Goal: Task Accomplishment & Management: Complete application form

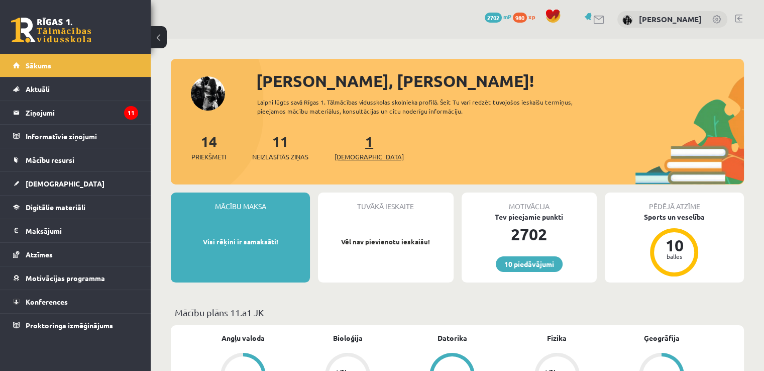
click at [353, 140] on link "1 Ieskaites" at bounding box center [369, 147] width 69 height 30
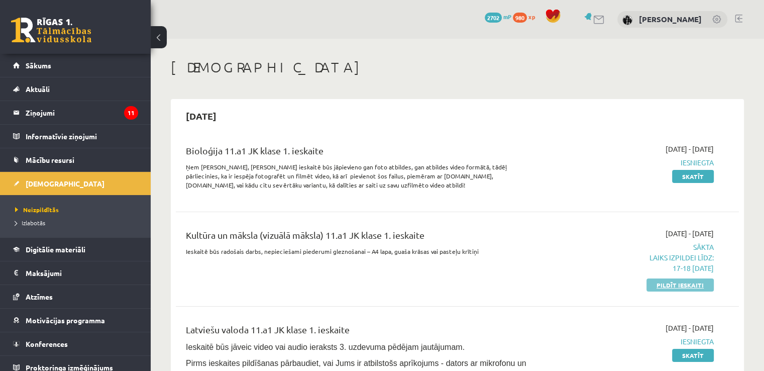
click at [690, 280] on link "Pildīt ieskaiti" at bounding box center [680, 284] width 67 height 13
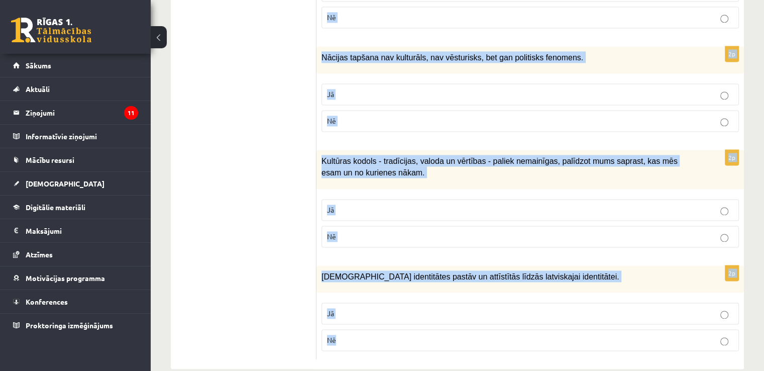
scroll to position [1478, 0]
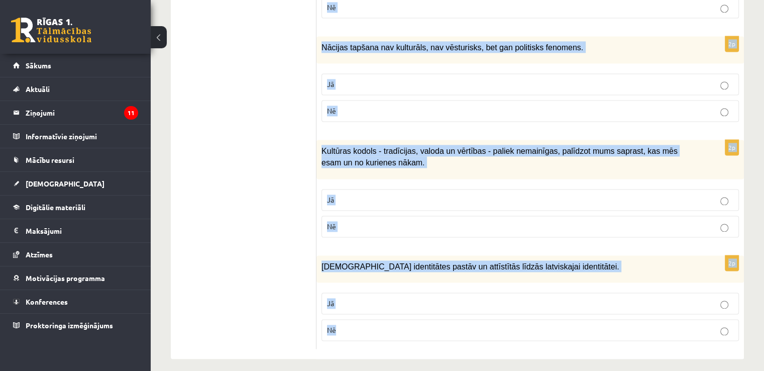
drag, startPoint x: 324, startPoint y: 98, endPoint x: 479, endPoint y: 336, distance: 284.3
copy form "Atzīmē vai apgalvojumi ir patiesi! 2p Kultūrtelpu veido noteikta sabiedrības ku…"
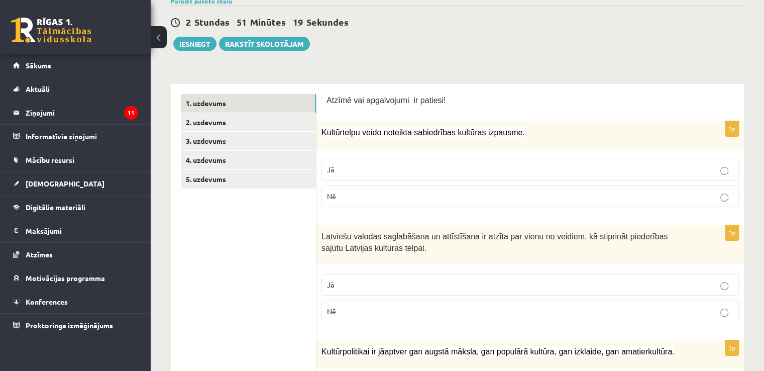
scroll to position [100, 0]
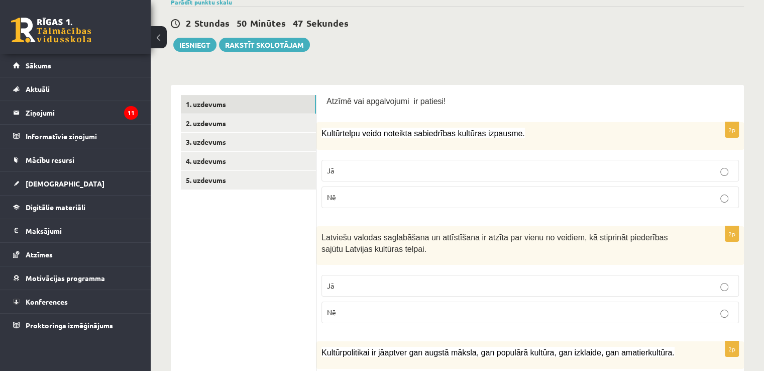
click at [393, 169] on p "Jā" at bounding box center [530, 170] width 407 height 11
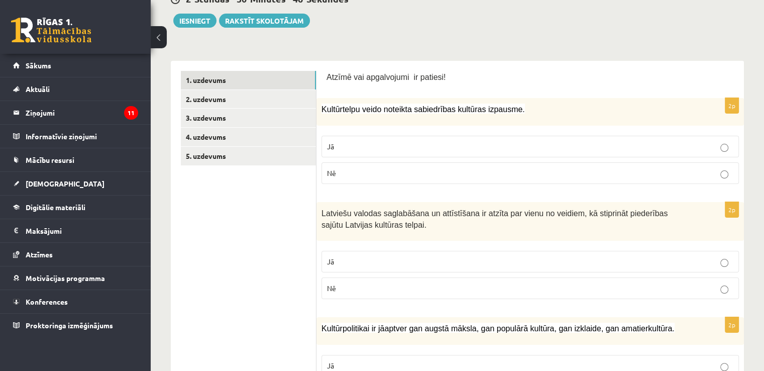
scroll to position [167, 0]
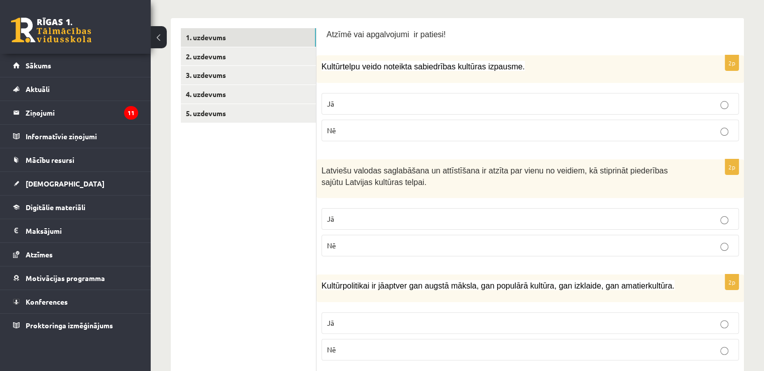
click at [426, 214] on p "Jā" at bounding box center [530, 219] width 407 height 11
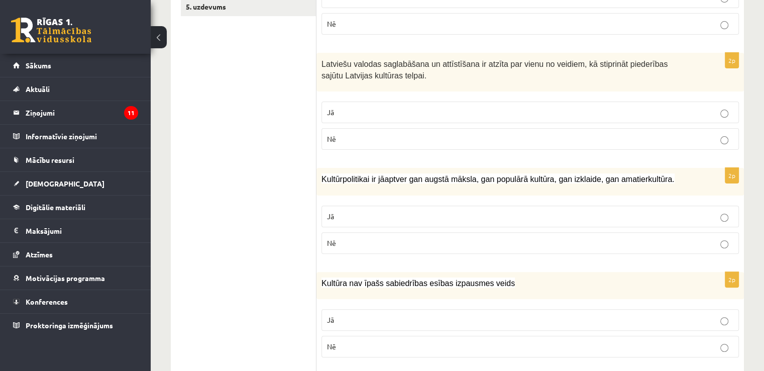
scroll to position [335, 0]
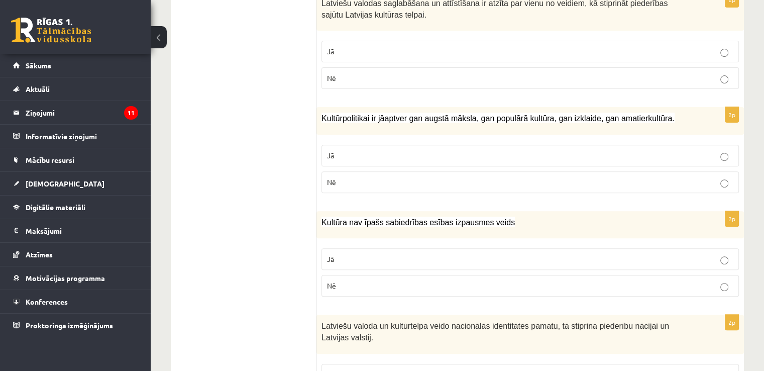
click at [418, 166] on fieldset "Jā Nē" at bounding box center [531, 168] width 418 height 56
click at [414, 159] on label "Jā" at bounding box center [531, 156] width 418 height 22
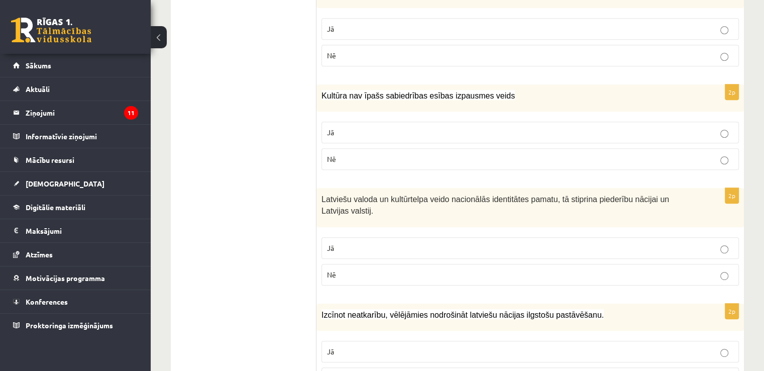
scroll to position [469, 0]
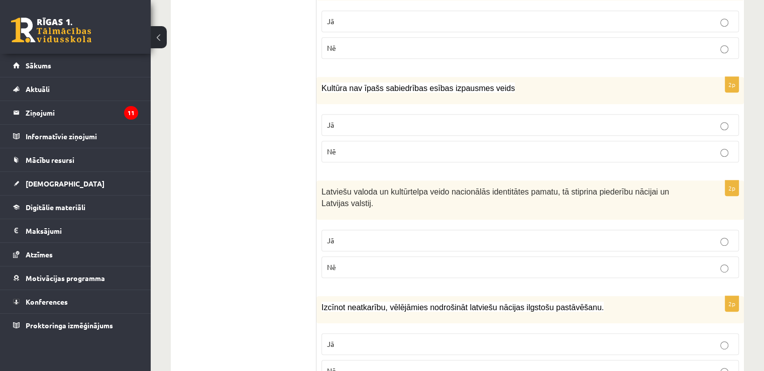
click at [400, 164] on div "2p Kultūra nav īpašs sabiedrības esības izpausmes veids Jā Nē" at bounding box center [531, 124] width 428 height 94
click at [400, 156] on label "Nē" at bounding box center [531, 152] width 418 height 22
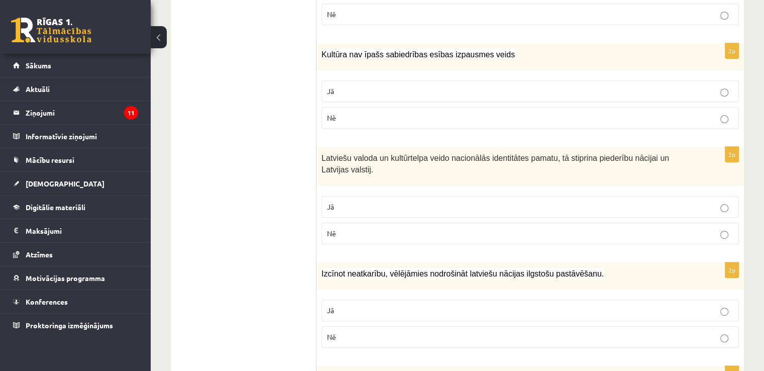
scroll to position [536, 0]
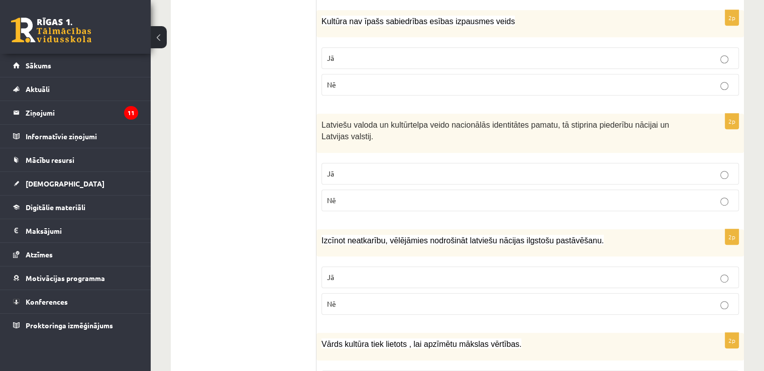
click at [401, 168] on p "Jā" at bounding box center [530, 173] width 407 height 11
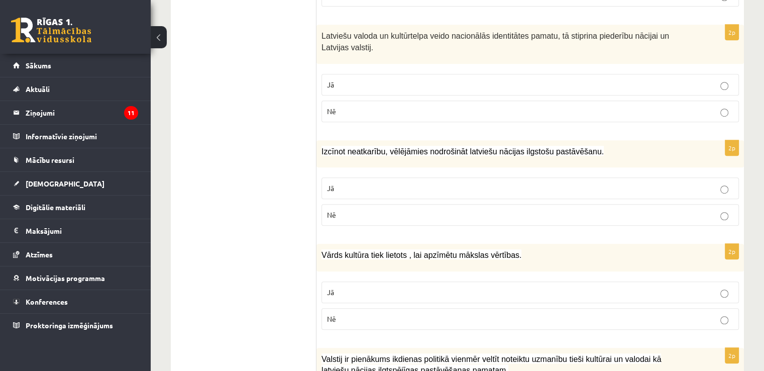
scroll to position [636, 0]
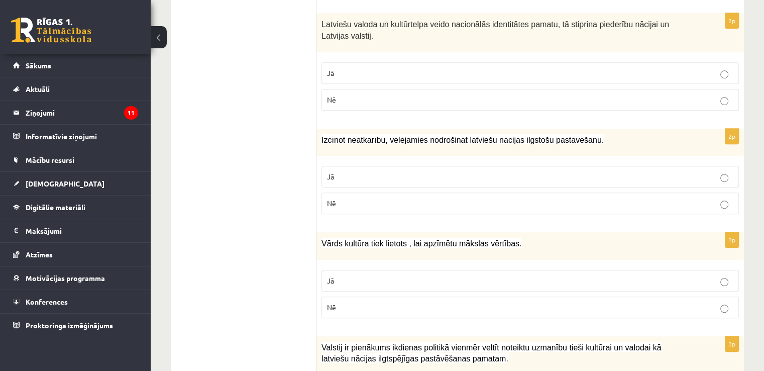
click at [400, 171] on p "Jā" at bounding box center [530, 176] width 407 height 11
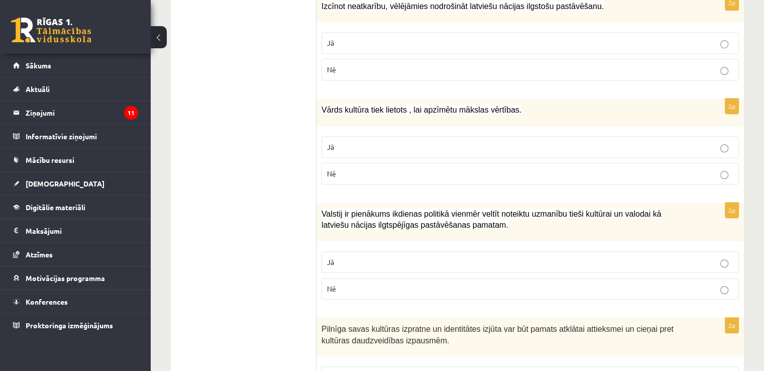
scroll to position [770, 0]
click at [394, 153] on label "Jā" at bounding box center [531, 147] width 418 height 22
click at [357, 251] on label "Jā" at bounding box center [531, 262] width 418 height 22
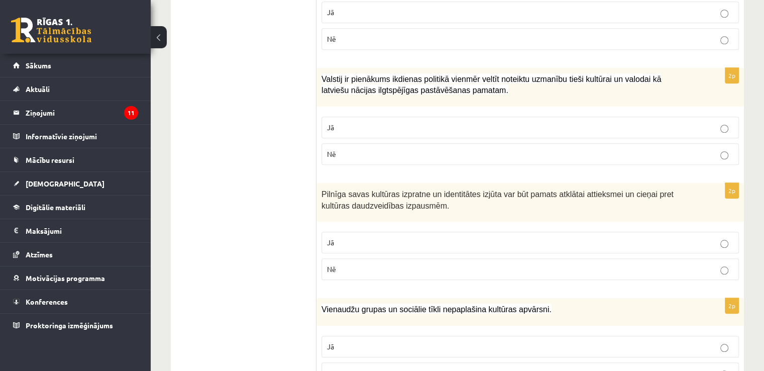
scroll to position [938, 0]
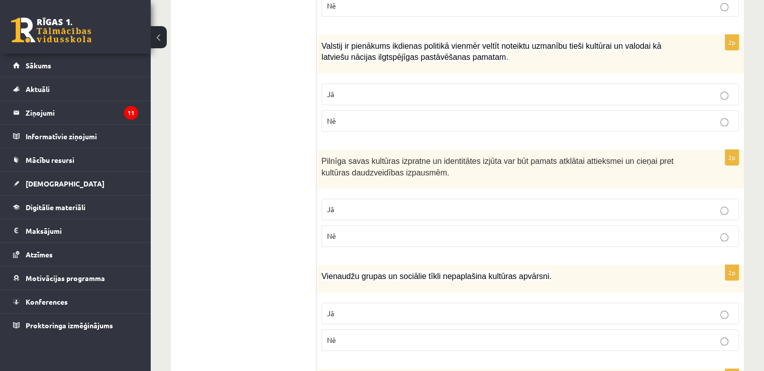
click at [373, 207] on p "Jā" at bounding box center [530, 209] width 407 height 11
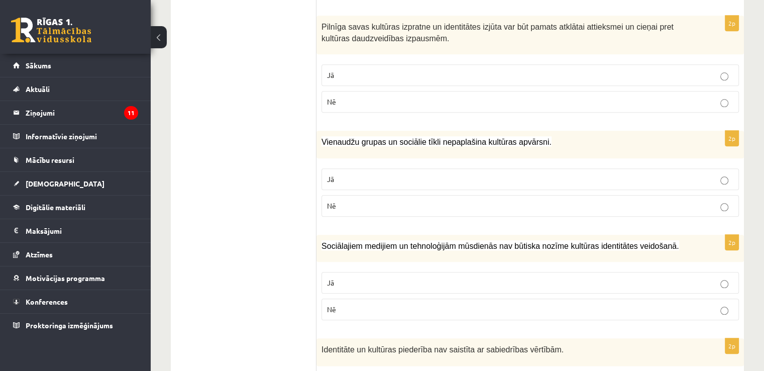
scroll to position [1105, 0]
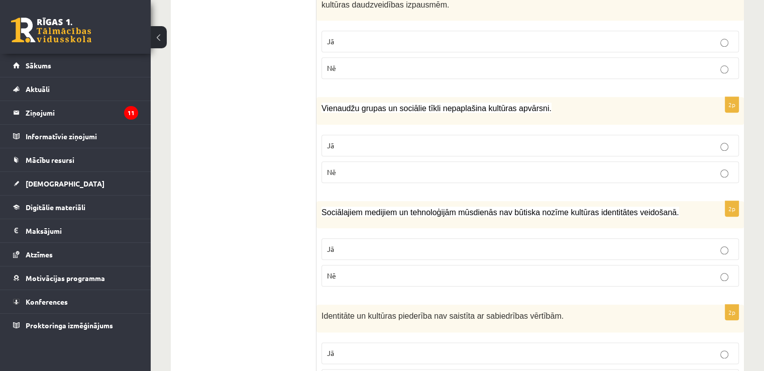
click at [377, 177] on fieldset "Jā Nē" at bounding box center [531, 158] width 418 height 56
click at [382, 265] on label "Nē" at bounding box center [531, 276] width 418 height 22
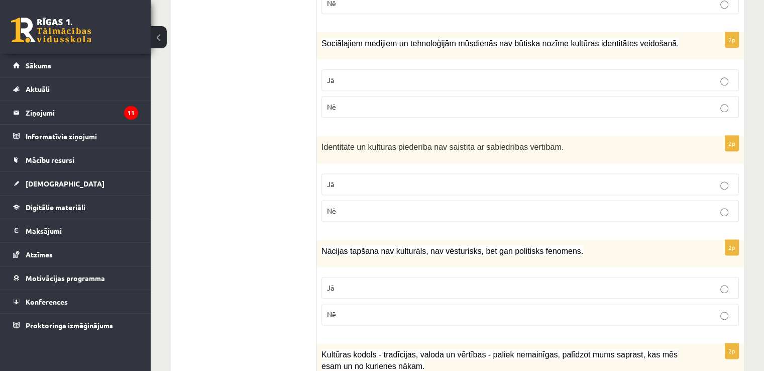
scroll to position [1306, 0]
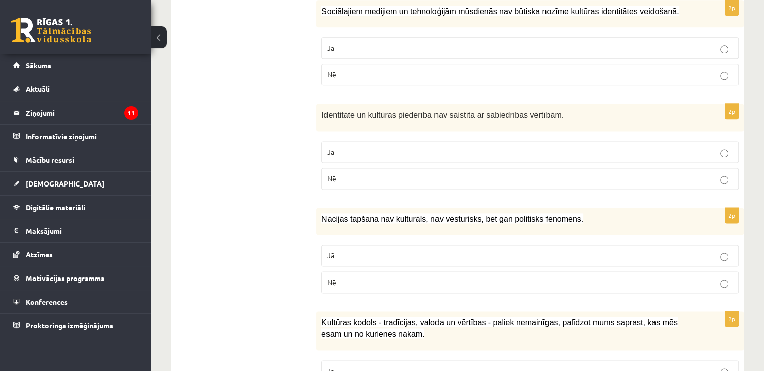
click at [367, 173] on p "Nē" at bounding box center [530, 178] width 407 height 11
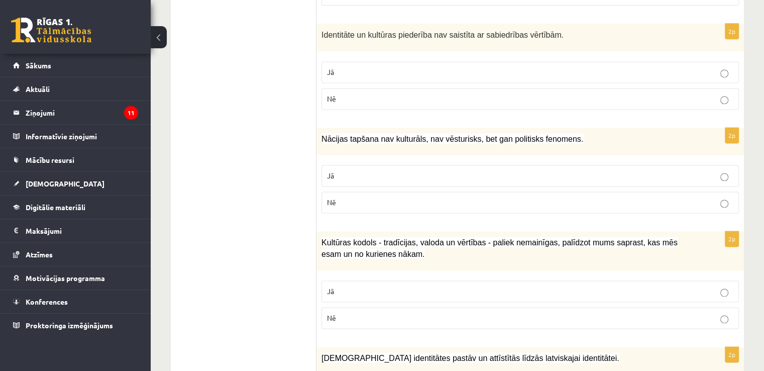
scroll to position [1407, 0]
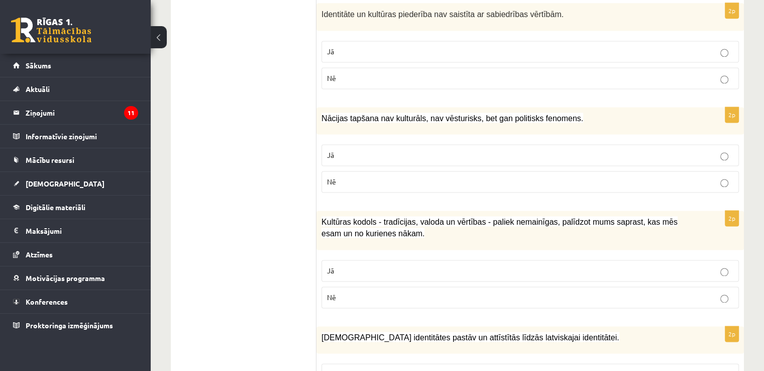
click at [367, 171] on label "Nē" at bounding box center [531, 182] width 418 height 22
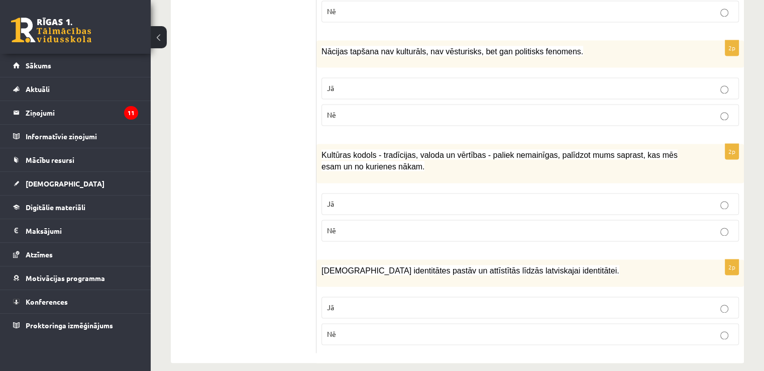
scroll to position [1478, 0]
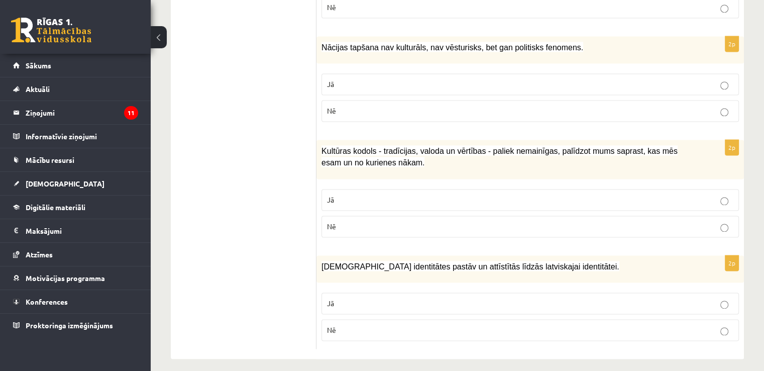
click at [352, 196] on p "Jā" at bounding box center [530, 199] width 407 height 11
click at [346, 303] on label "Jā" at bounding box center [531, 303] width 418 height 22
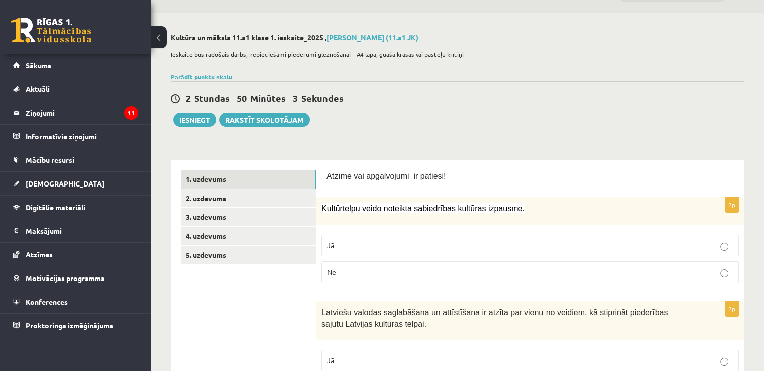
scroll to position [38, 0]
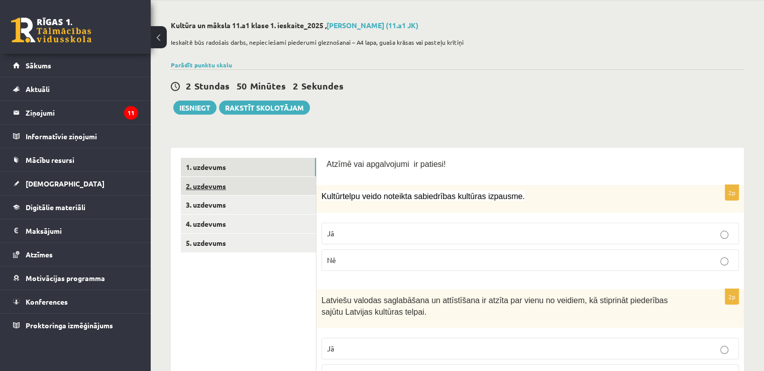
click at [301, 180] on link "2. uzdevums" at bounding box center [248, 186] width 135 height 19
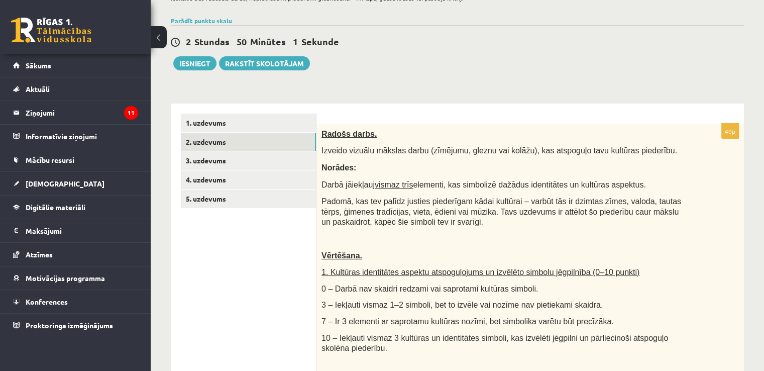
scroll to position [138, 0]
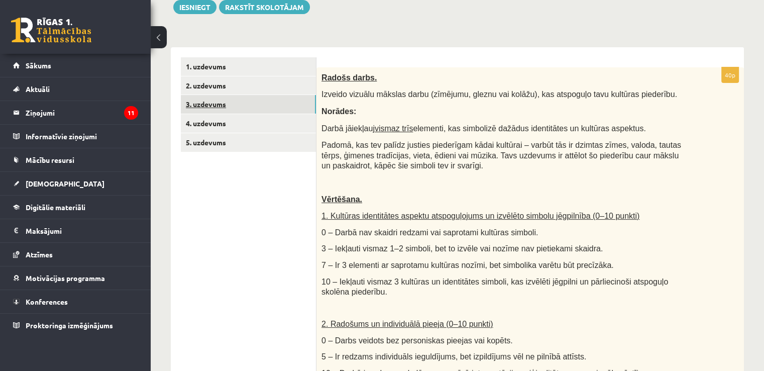
click at [289, 103] on link "3. uzdevums" at bounding box center [248, 104] width 135 height 19
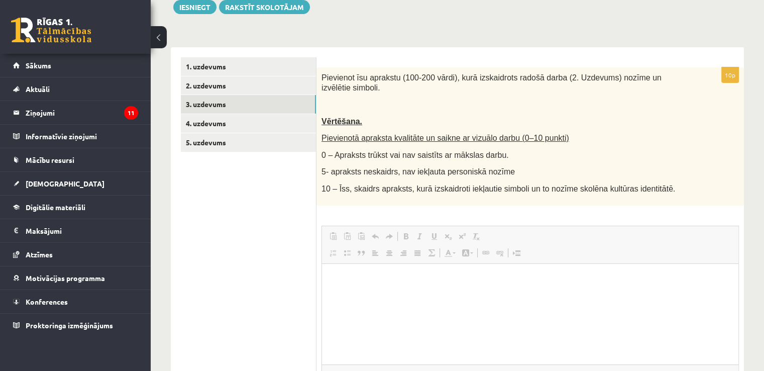
scroll to position [0, 0]
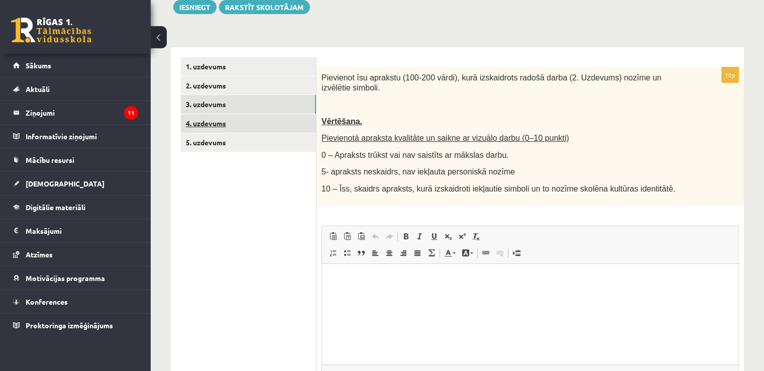
click at [308, 121] on link "4. uzdevums" at bounding box center [248, 123] width 135 height 19
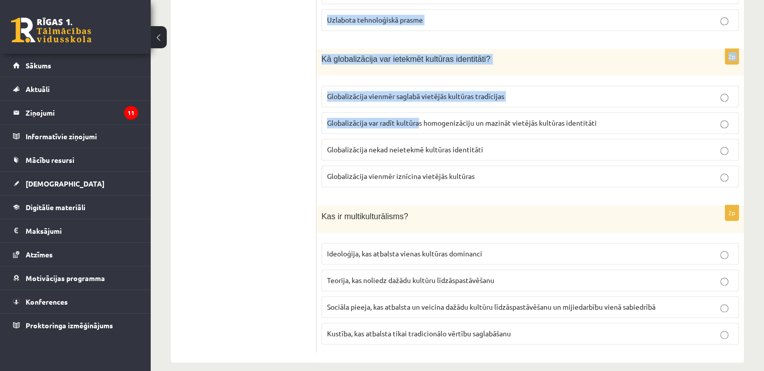
scroll to position [1425, 0]
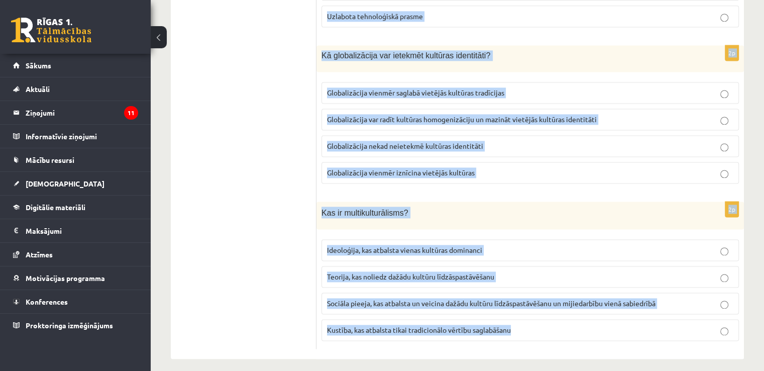
drag, startPoint x: 320, startPoint y: 74, endPoint x: 520, endPoint y: 318, distance: 316.0
copy form "Kādas ir galvenās sastāvdaļas, kas veido cilvēka kultūras identitāti? Sociālais…"
click at [729, 223] on div "2p Kas ir multikulturālisms? Ideoloģija, kas atbalsta vienas kultūras dominanci…" at bounding box center [531, 274] width 428 height 147
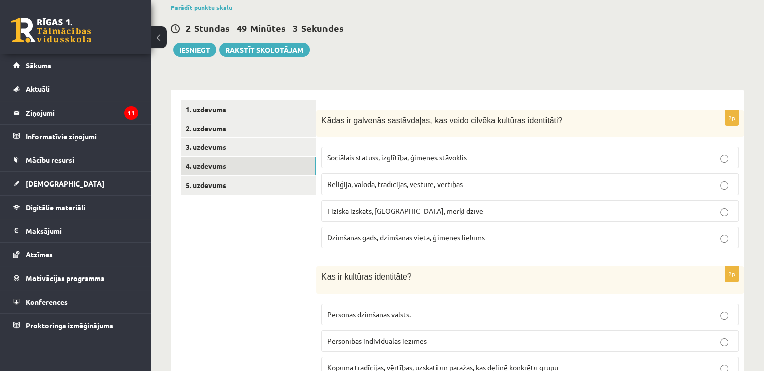
scroll to position [118, 0]
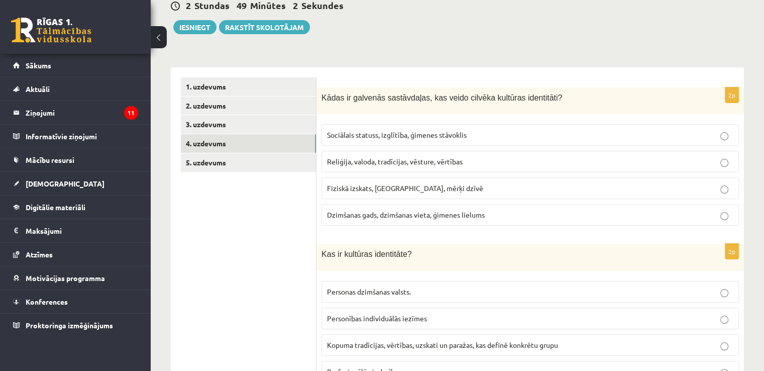
click at [559, 155] on label "Reliģija, valoda, tradīcijas, vēsture, vērtības" at bounding box center [531, 162] width 418 height 22
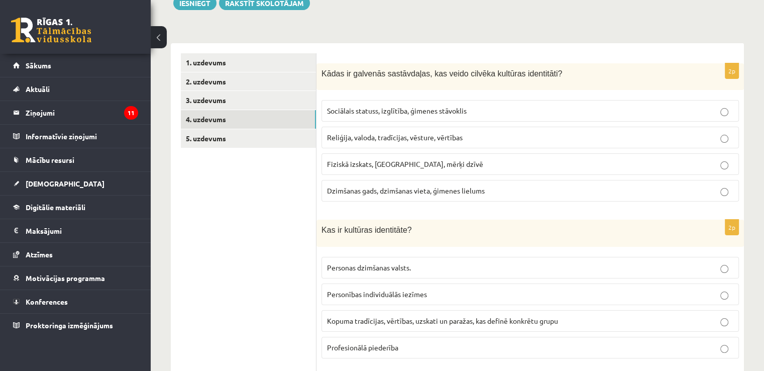
scroll to position [219, 0]
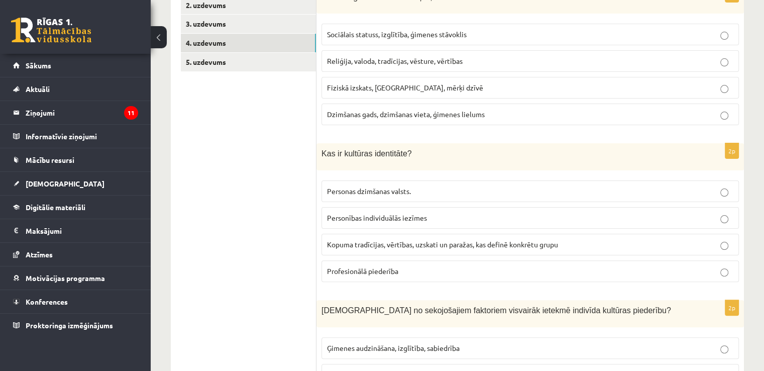
click at [374, 236] on label "Kopuma tradīcijas, vērtības, uzskati un paražas, kas definē konkrētu grupu" at bounding box center [531, 245] width 418 height 22
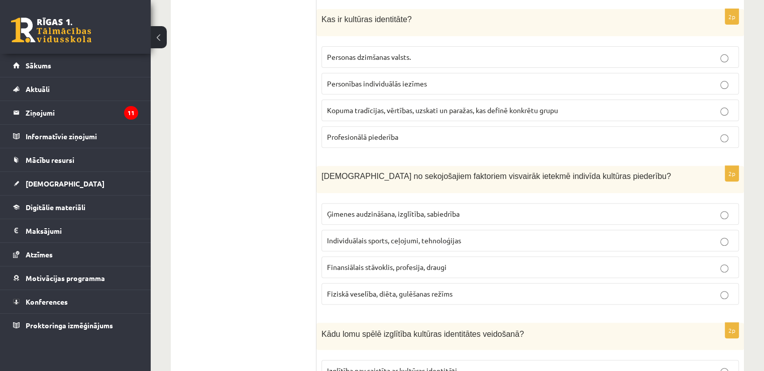
click at [373, 217] on p "Ģimenes audzināšana, izglītība, sabiedrība" at bounding box center [530, 214] width 407 height 11
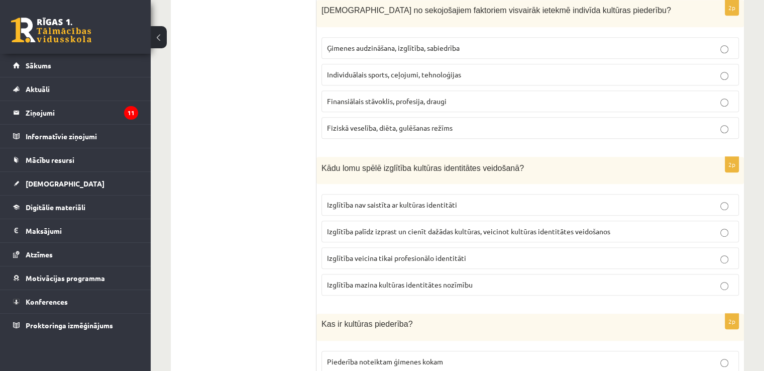
scroll to position [520, 0]
click at [705, 193] on label "Izglītība nav saistīta ar kultūras identitāti" at bounding box center [531, 203] width 418 height 22
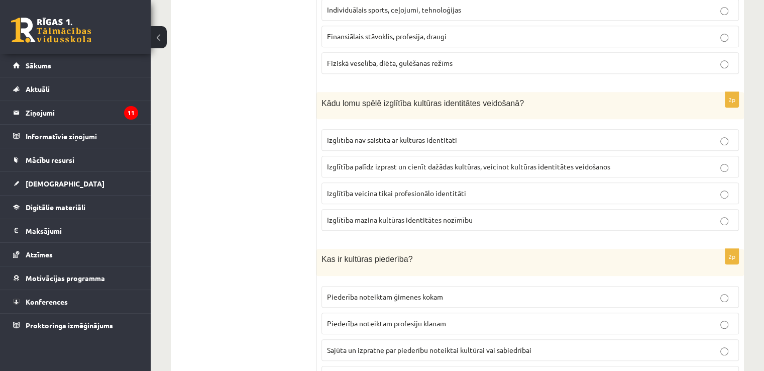
scroll to position [587, 0]
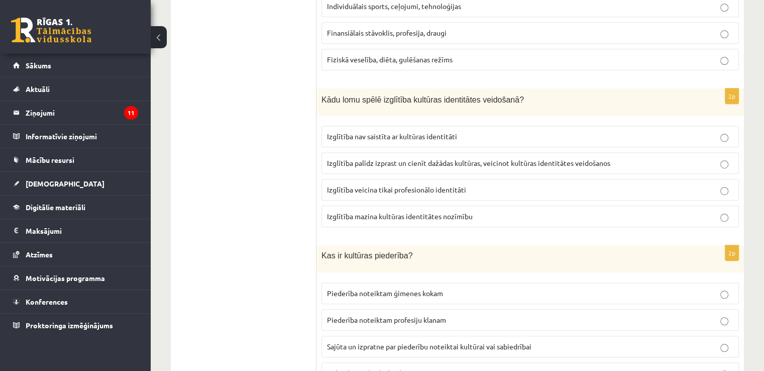
click at [465, 169] on label "Izglītība palīdz izprast un cienīt dažādas kultūras, veicinot kultūras identitā…" at bounding box center [531, 163] width 418 height 22
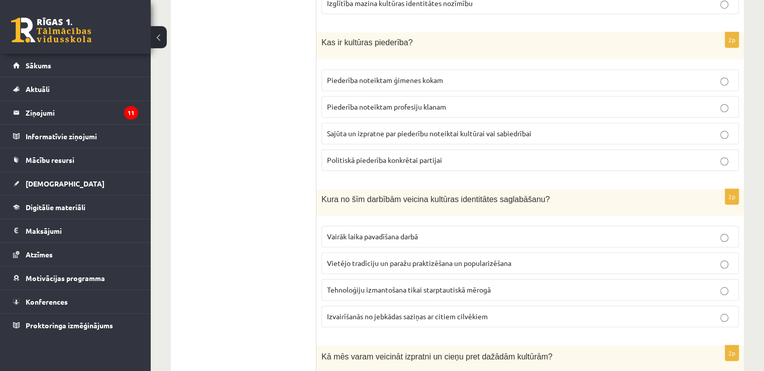
scroll to position [788, 0]
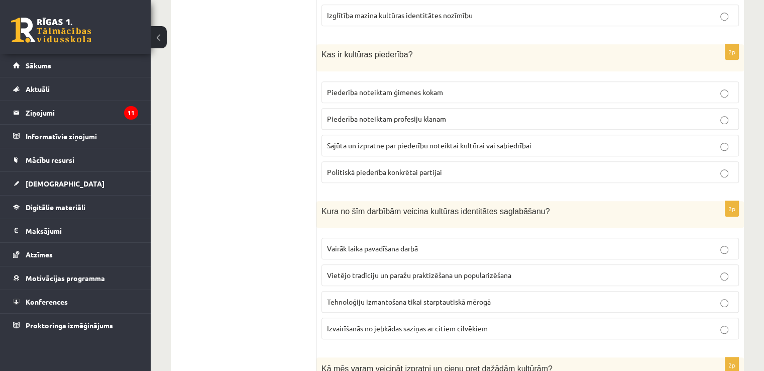
click at [413, 127] on fieldset "Piederība noteiktam ģimenes kokam Piederība noteiktam profesiju klanam Sajūta u…" at bounding box center [531, 131] width 418 height 110
click at [411, 135] on label "Sajūta un izpratne par piederību noteiktai kultūrai vai sabiedrībai" at bounding box center [531, 146] width 418 height 22
click at [404, 270] on p "Vietējo tradīciju un paražu praktizēšana un popularizēšana" at bounding box center [530, 275] width 407 height 11
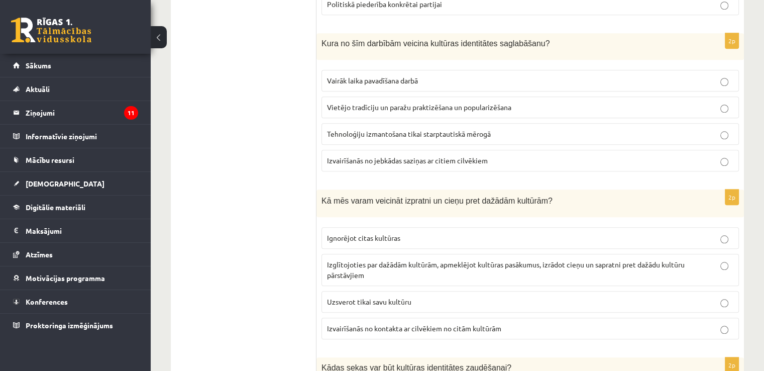
scroll to position [989, 0]
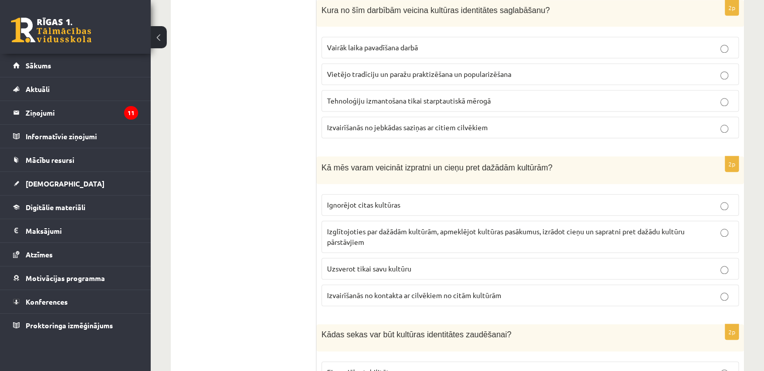
click at [378, 234] on p "Izglītojoties par dažādām kultūrām, apmeklējot kultūras pasākumus, izrādot cieņ…" at bounding box center [530, 236] width 407 height 21
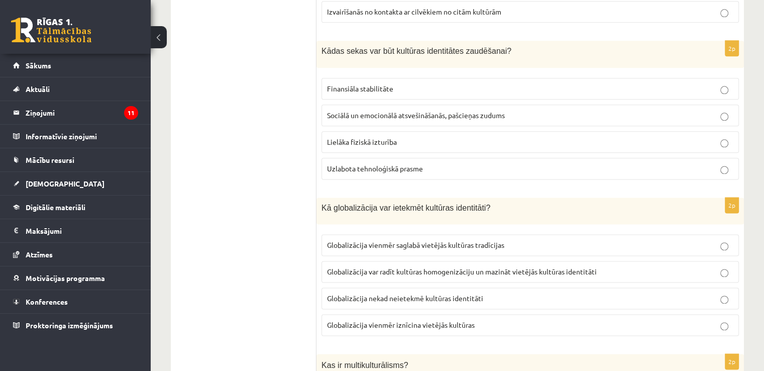
scroll to position [1290, 0]
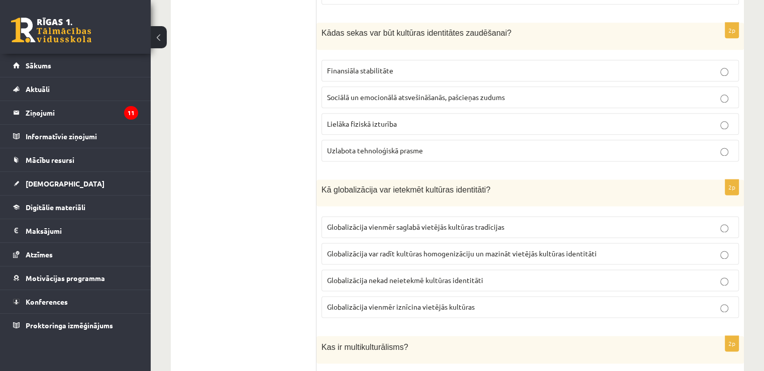
click at [366, 92] on span "Sociālā un emocionālā atsvešināšanās, pašcieņas zudums" at bounding box center [416, 96] width 178 height 9
click at [423, 249] on span "Globalizācija var radīt kultūras homogenizāciju un mazināt vietējās kultūras id…" at bounding box center [462, 253] width 270 height 9
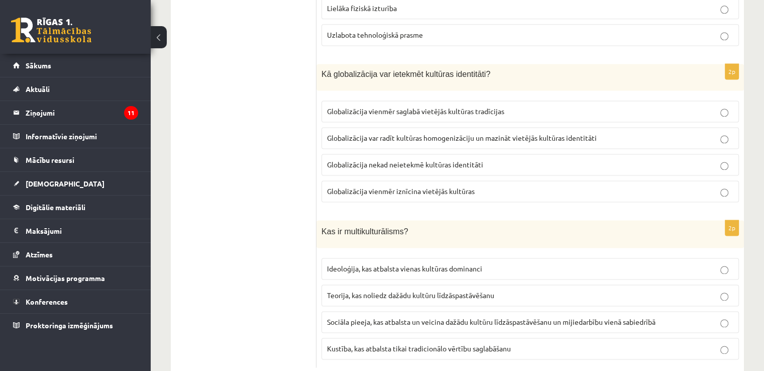
scroll to position [1425, 0]
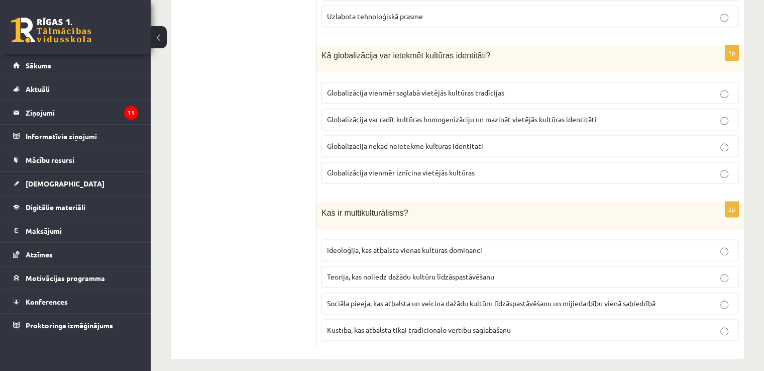
click at [471, 292] on label "Sociāla pieeja, kas atbalsta un veicina dažādu kultūru līdzāspastāvēšanu un mij…" at bounding box center [531, 303] width 418 height 22
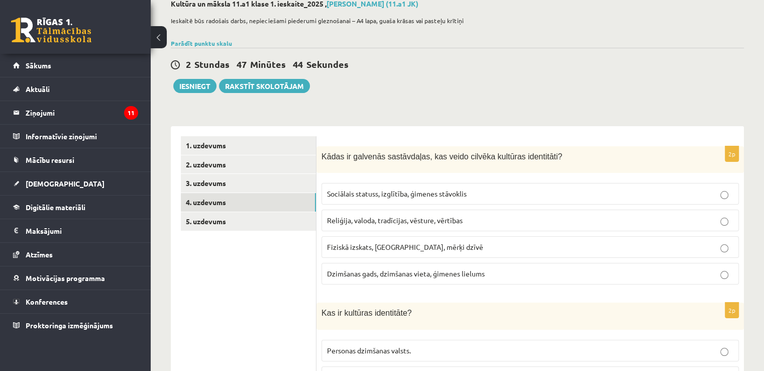
scroll to position [123, 0]
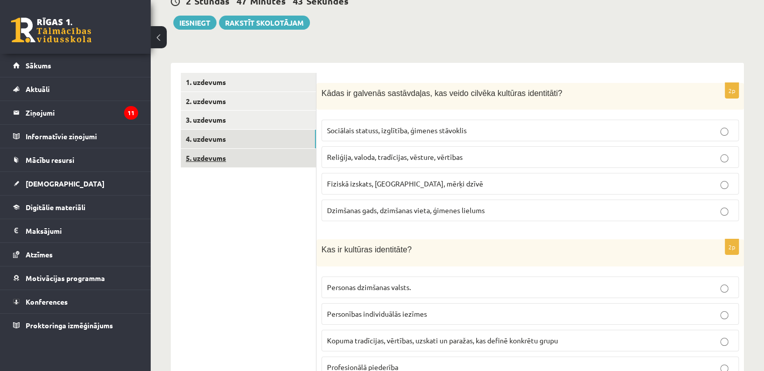
click at [285, 158] on link "5. uzdevums" at bounding box center [248, 158] width 135 height 19
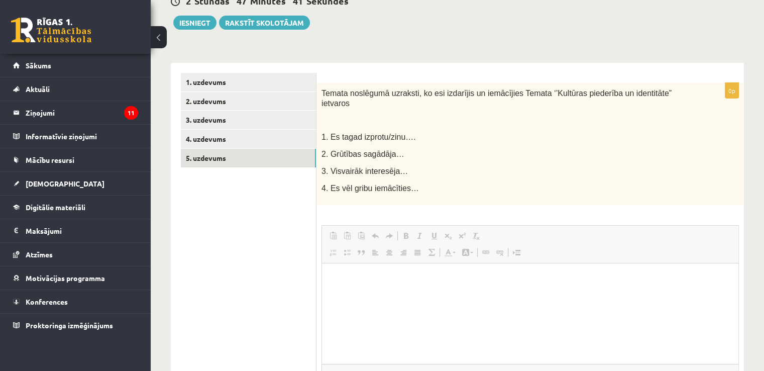
scroll to position [0, 0]
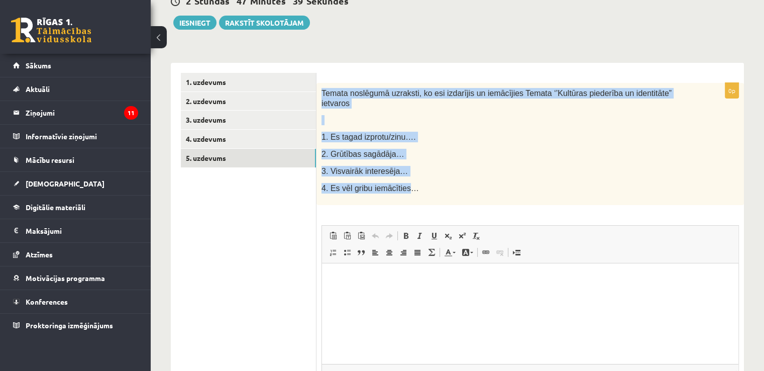
drag, startPoint x: 323, startPoint y: 93, endPoint x: 401, endPoint y: 178, distance: 115.6
click at [401, 179] on div "Temata noslēgumā uzraksti, ko esi izdarījis un iemācījies Temata ‘’Kultūras pie…" at bounding box center [531, 144] width 428 height 122
copy div "Temata noslēgumā uzraksti, ko esi izdarījis un iemācījies Temata ‘’Kultūras pie…"
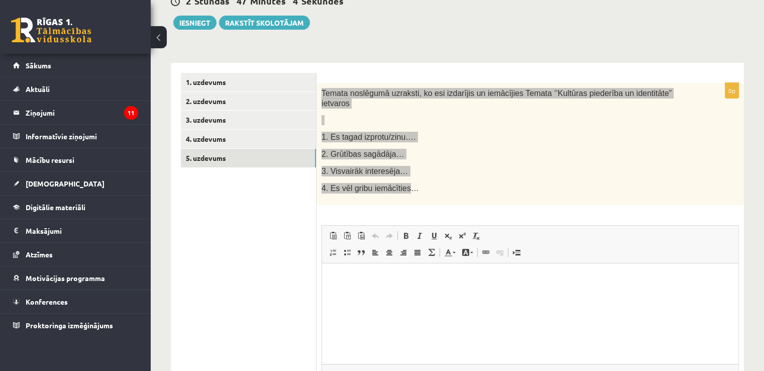
click at [417, 293] on html at bounding box center [530, 278] width 417 height 31
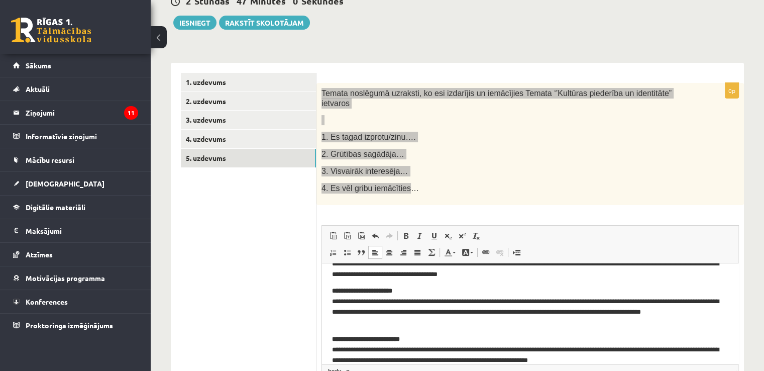
click at [338, 302] on p "**********" at bounding box center [526, 306] width 389 height 42
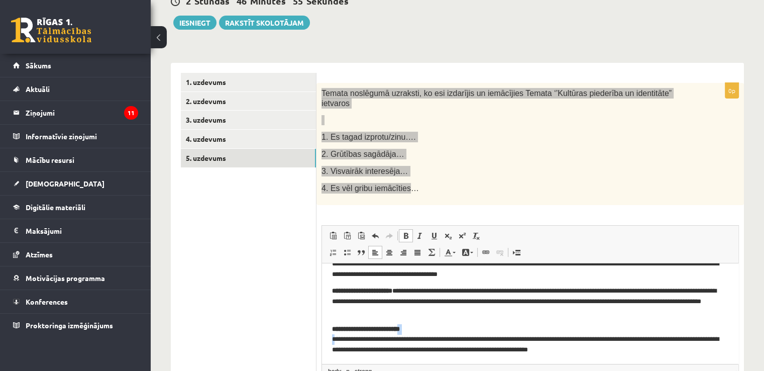
drag, startPoint x: 338, startPoint y: 339, endPoint x: 411, endPoint y: 330, distance: 73.4
click at [411, 330] on p "**********" at bounding box center [526, 339] width 389 height 31
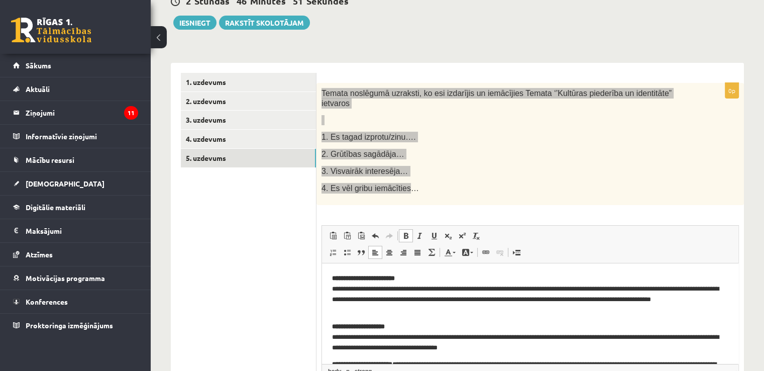
scroll to position [33, 0]
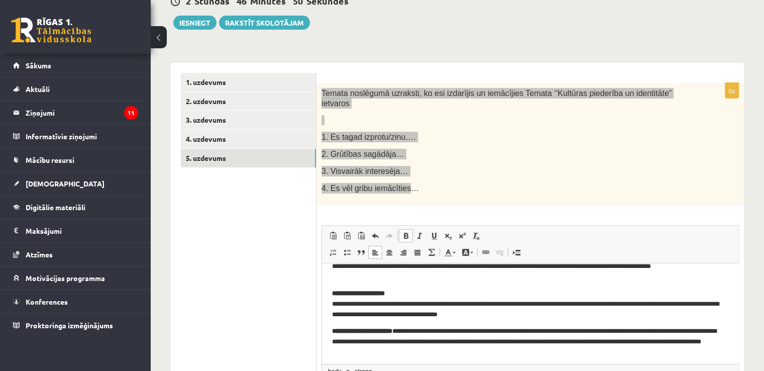
click at [341, 304] on p "**********" at bounding box center [526, 303] width 389 height 31
click at [338, 304] on p "**********" at bounding box center [526, 303] width 389 height 31
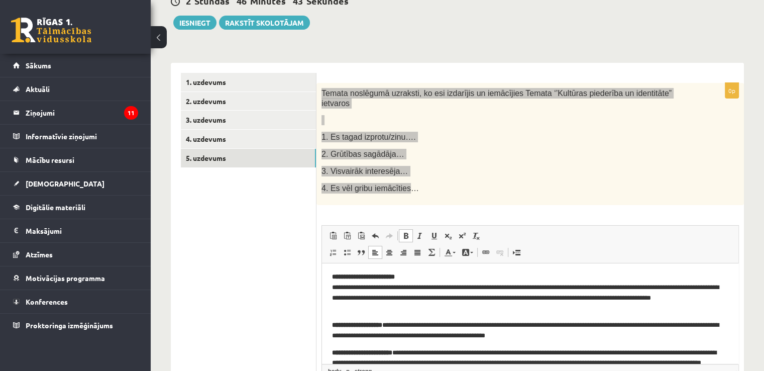
scroll to position [0, 0]
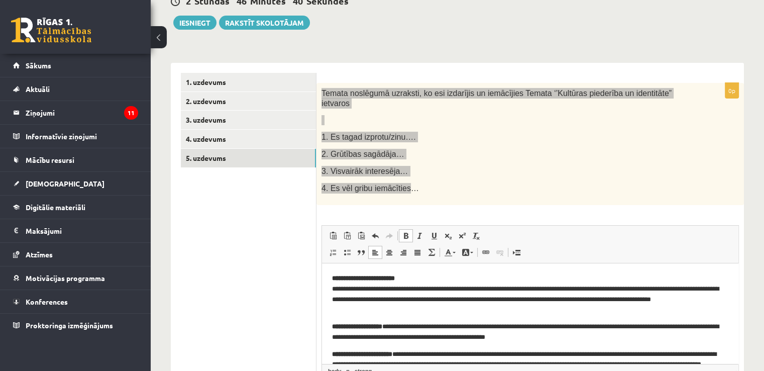
click at [336, 288] on p "**********" at bounding box center [526, 294] width 389 height 42
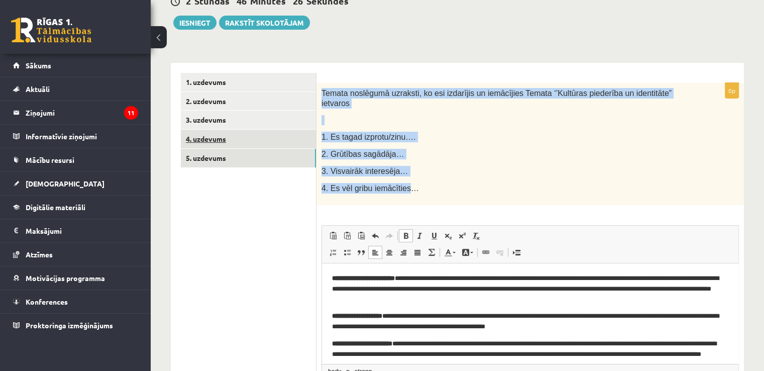
click at [273, 141] on link "4. uzdevums" at bounding box center [248, 139] width 135 height 19
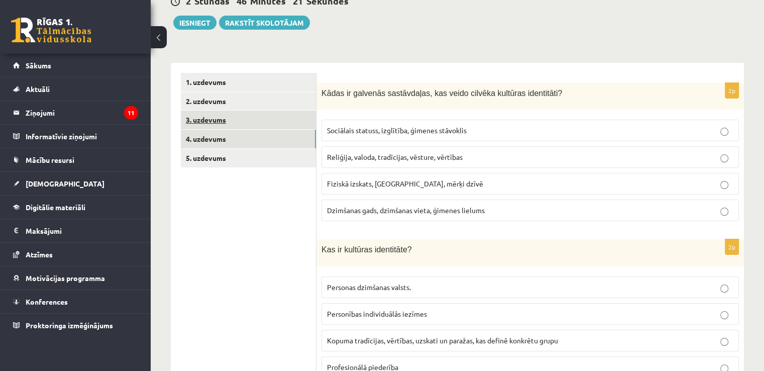
click at [277, 117] on link "3. uzdevums" at bounding box center [248, 120] width 135 height 19
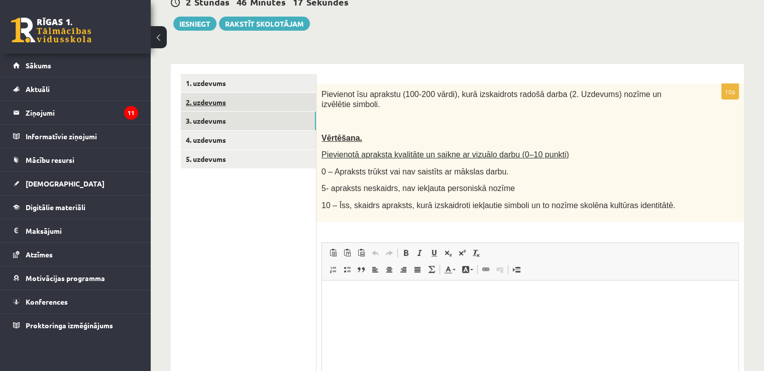
click at [271, 101] on link "2. uzdevums" at bounding box center [248, 102] width 135 height 19
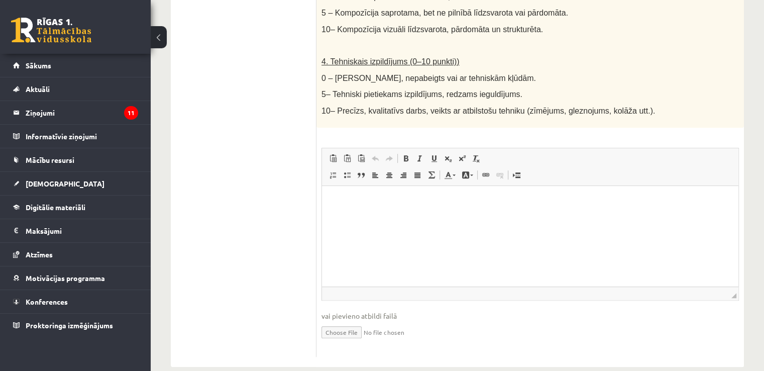
scroll to position [578, 0]
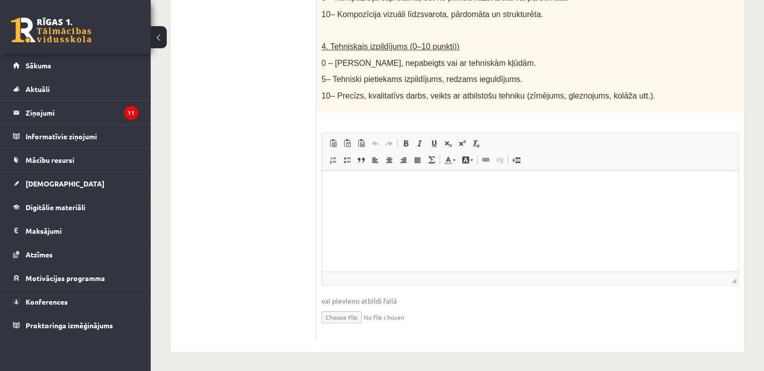
click at [336, 310] on input "file" at bounding box center [531, 316] width 418 height 21
type input "**********"
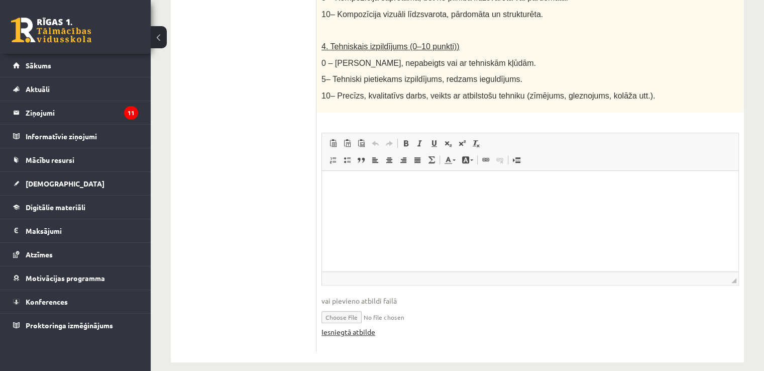
click at [358, 330] on link "Iesniegtā atbilde" at bounding box center [349, 332] width 54 height 11
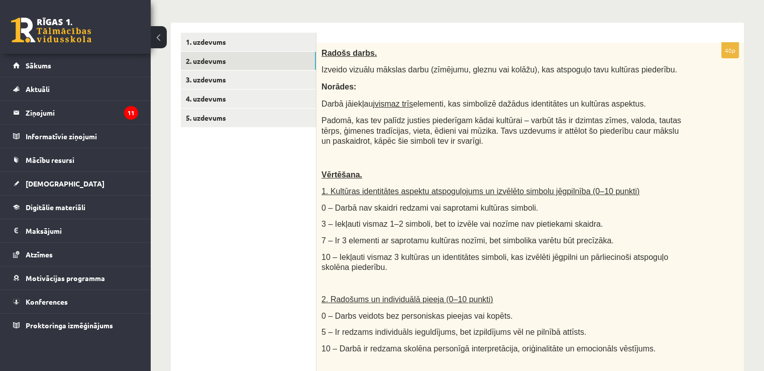
scroll to position [176, 0]
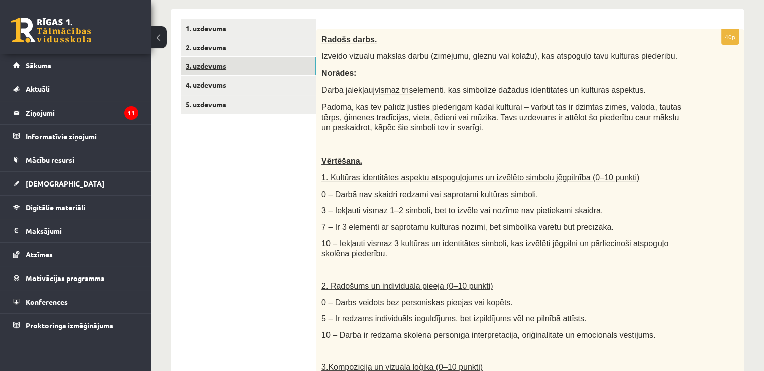
click at [306, 67] on link "3. uzdevums" at bounding box center [248, 66] width 135 height 19
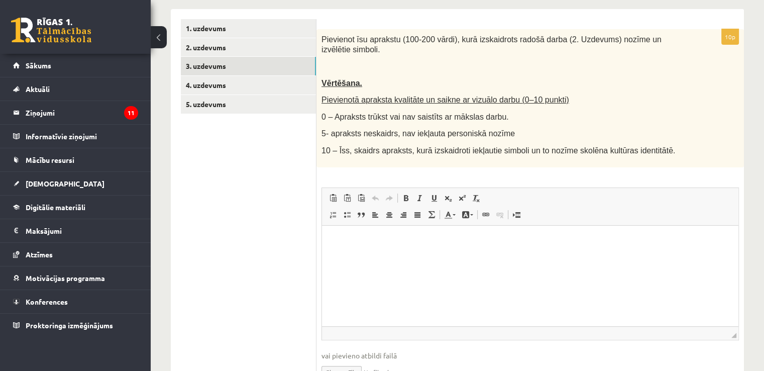
scroll to position [0, 0]
click at [285, 50] on link "2. uzdevums" at bounding box center [248, 47] width 135 height 19
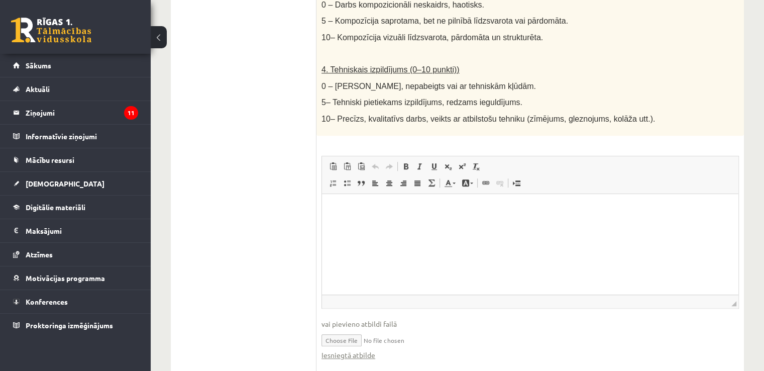
scroll to position [578, 0]
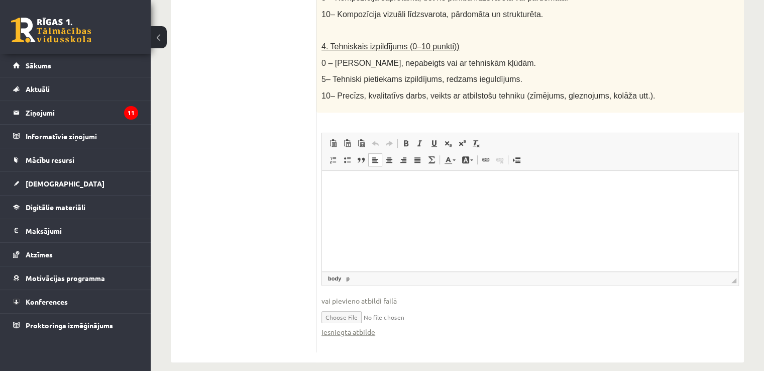
drag, startPoint x: 387, startPoint y: 211, endPoint x: 363, endPoint y: 205, distance: 24.9
click at [363, 201] on html at bounding box center [530, 185] width 417 height 31
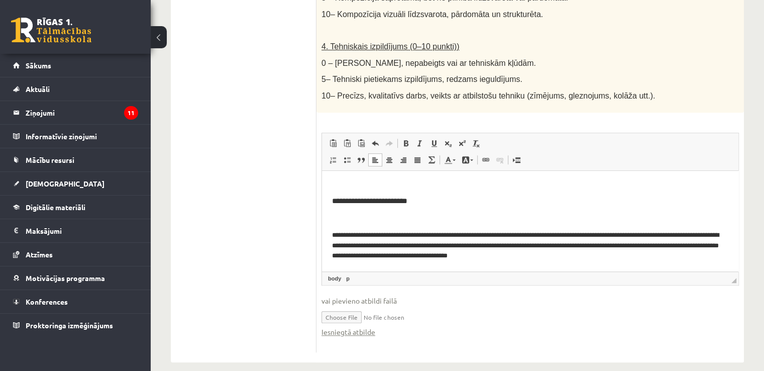
scroll to position [671, 0]
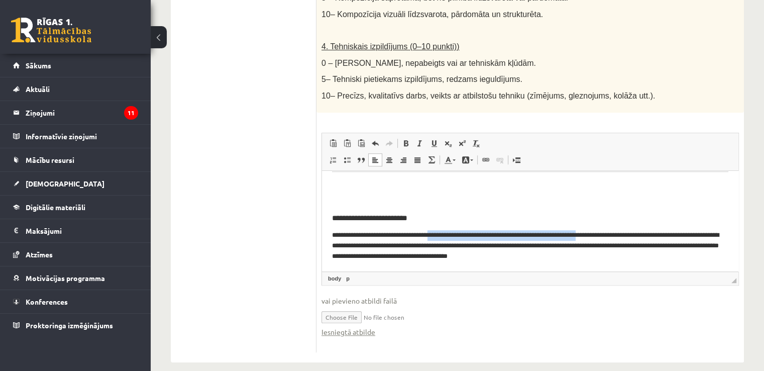
drag, startPoint x: 444, startPoint y: 234, endPoint x: 609, endPoint y: 234, distance: 165.3
click at [609, 234] on p "**********" at bounding box center [526, 245] width 389 height 31
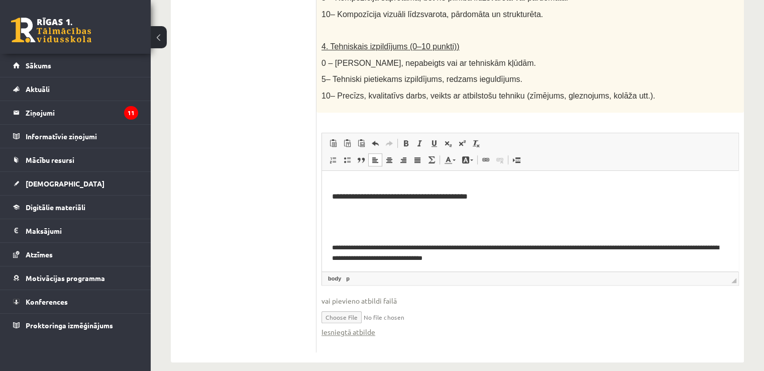
scroll to position [135, 0]
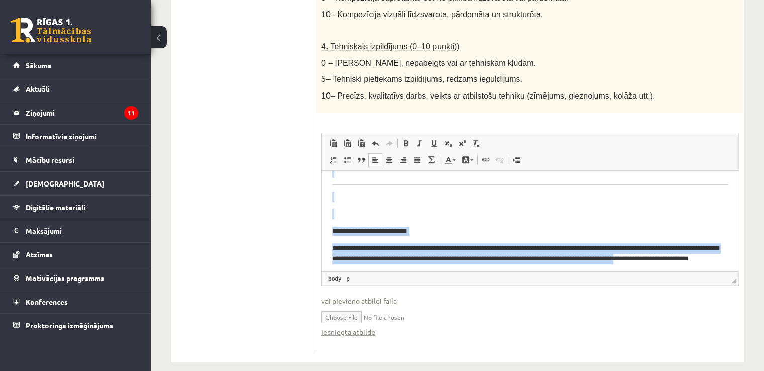
scroll to position [637, 0]
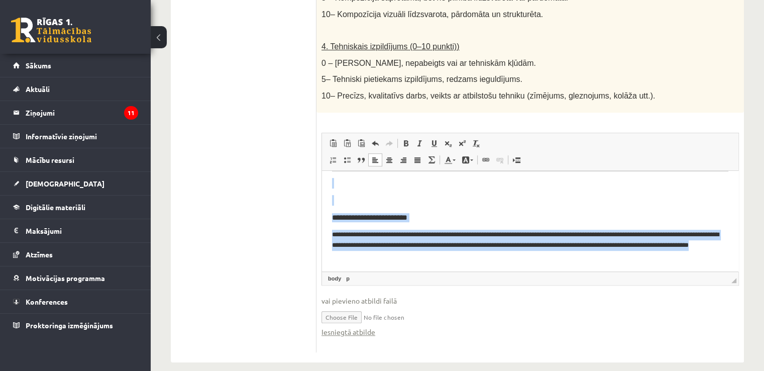
drag, startPoint x: 332, startPoint y: 193, endPoint x: 1014, endPoint y: 442, distance: 726.0
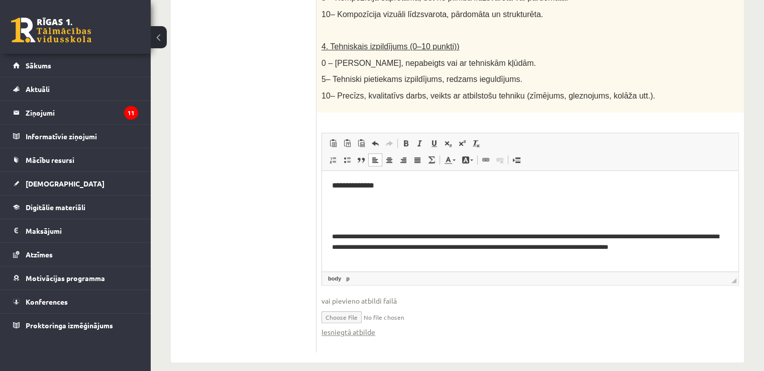
scroll to position [0, 0]
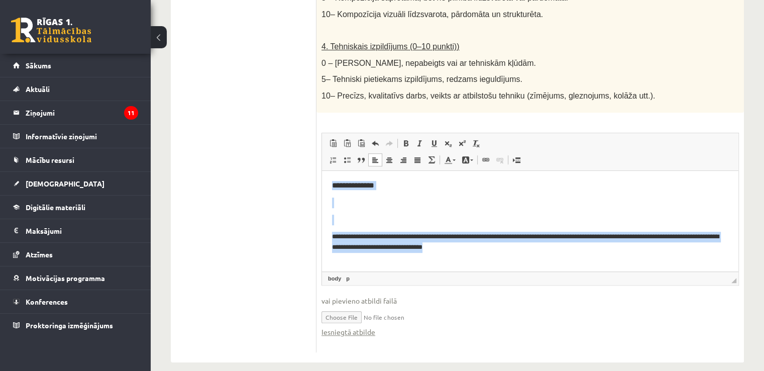
drag, startPoint x: 505, startPoint y: 243, endPoint x: 326, endPoint y: 177, distance: 191.4
click at [326, 177] on html "**********" at bounding box center [530, 215] width 417 height 91
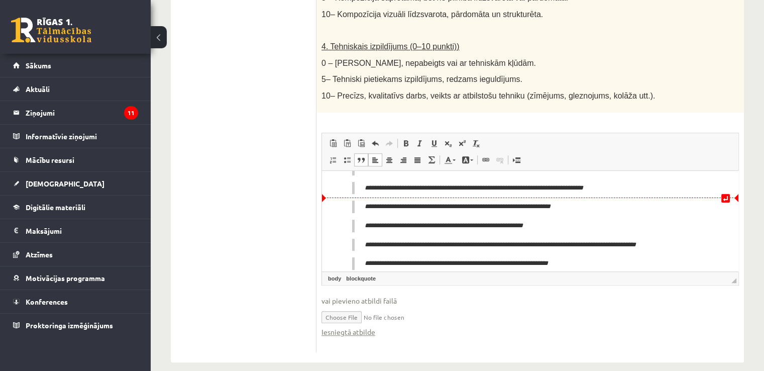
scroll to position [366, 0]
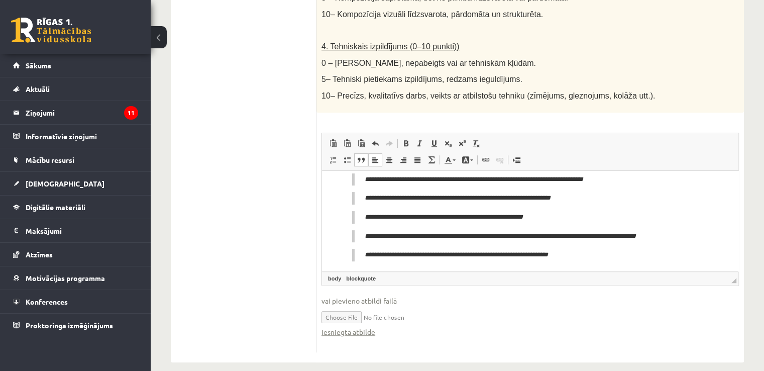
click at [361, 248] on blockquote "**********" at bounding box center [526, 254] width 349 height 13
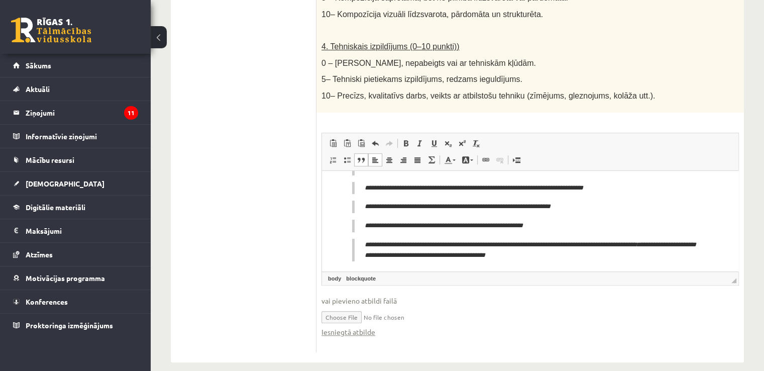
scroll to position [358, 0]
click at [360, 249] on blockquote "**********" at bounding box center [526, 249] width 349 height 23
click at [358, 248] on blockquote "**********" at bounding box center [526, 249] width 349 height 23
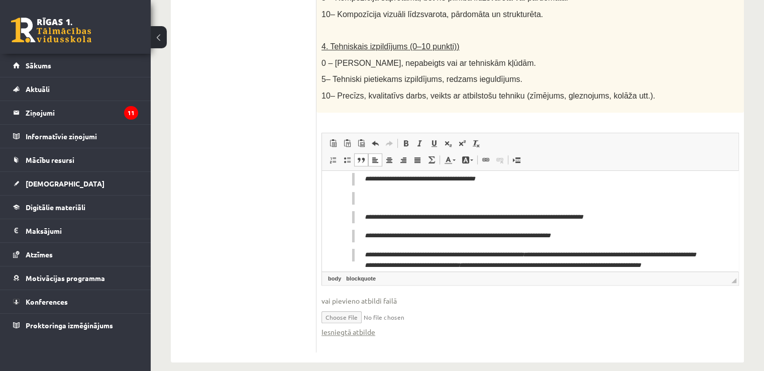
scroll to position [349, 0]
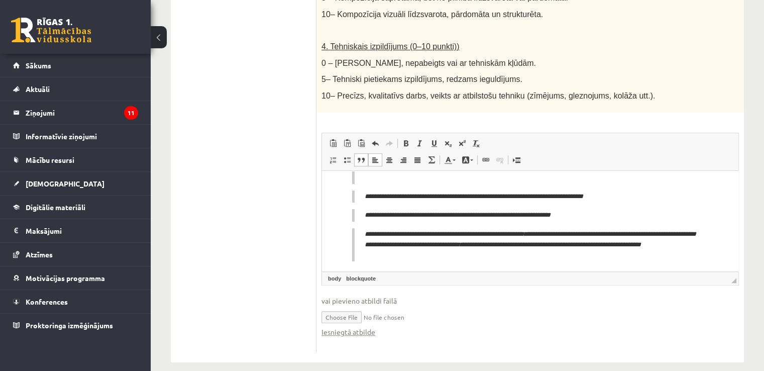
click at [352, 251] on blockquote "**********" at bounding box center [526, 244] width 349 height 33
click at [362, 189] on body "**********" at bounding box center [530, 46] width 396 height 429
click at [364, 191] on blockquote "**********" at bounding box center [526, 196] width 349 height 13
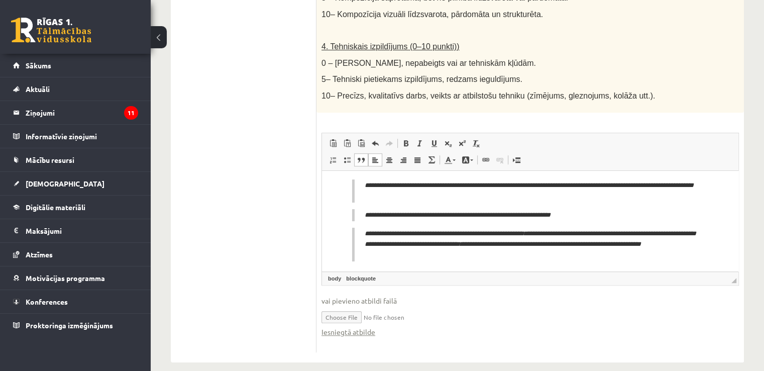
scroll to position [322, 0]
click at [364, 217] on blockquote "**********" at bounding box center [526, 215] width 349 height 13
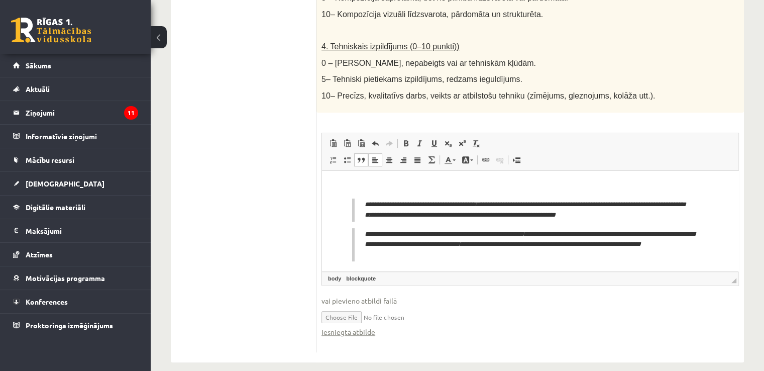
scroll to position [302, 0]
click at [363, 231] on blockquote "**********" at bounding box center [526, 244] width 349 height 33
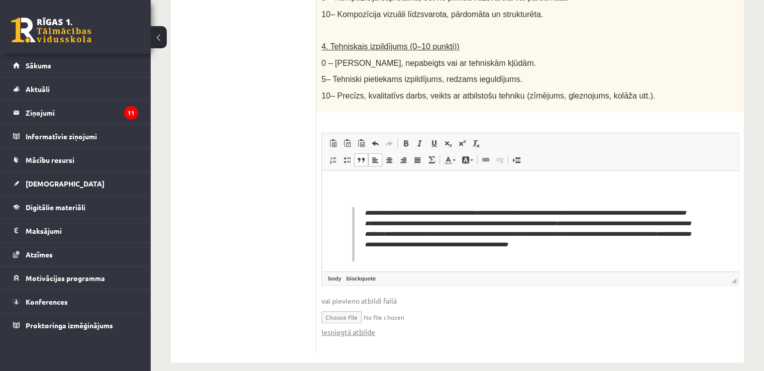
click at [353, 225] on blockquote "**********" at bounding box center [526, 234] width 349 height 54
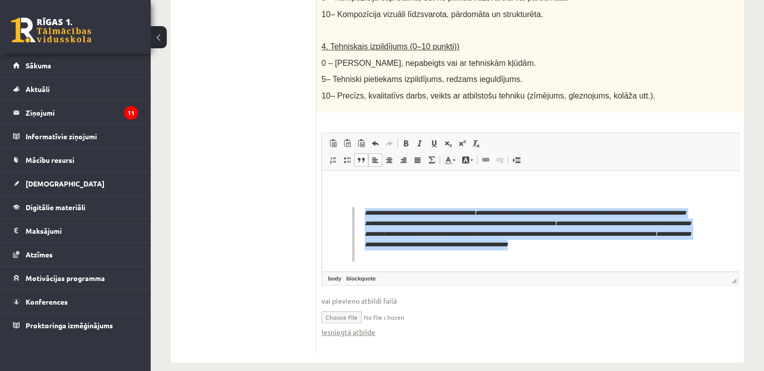
click at [353, 225] on blockquote "**********" at bounding box center [526, 234] width 349 height 54
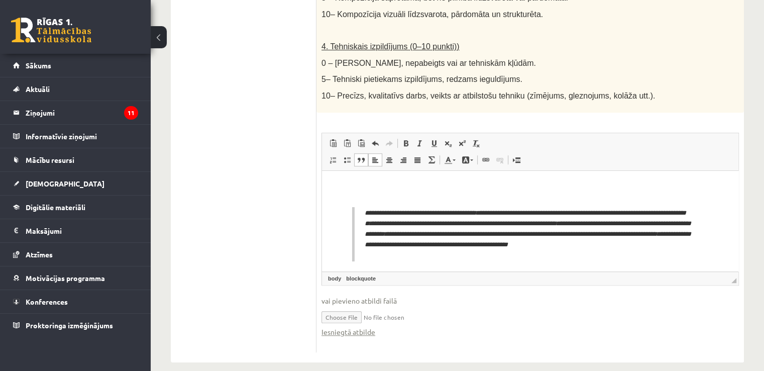
click at [359, 196] on p "Визуальный текстовый редактор, wiswyg-editor-user-answer-47433743911260" at bounding box center [530, 194] width 396 height 11
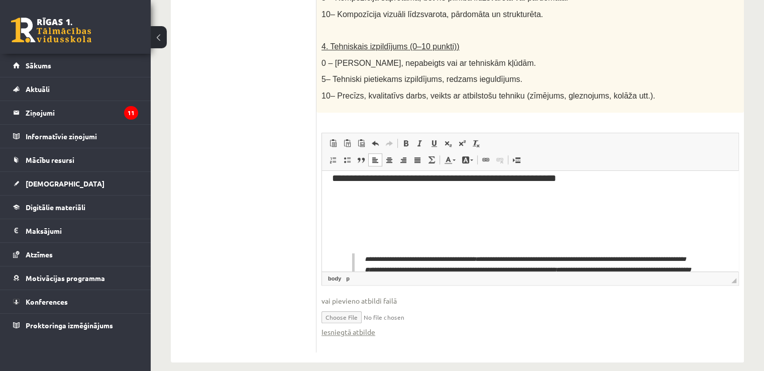
scroll to position [261, 0]
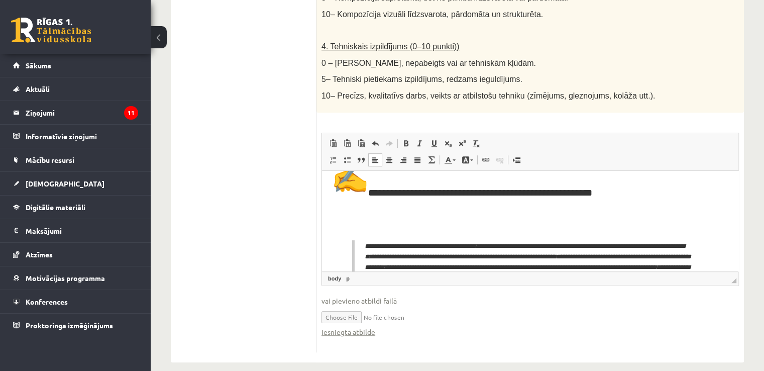
click at [366, 192] on img "✍️" at bounding box center [350, 177] width 36 height 36
click at [357, 228] on p "Визуальный текстовый редактор, wiswyg-editor-user-answer-47433743911260" at bounding box center [530, 228] width 396 height 11
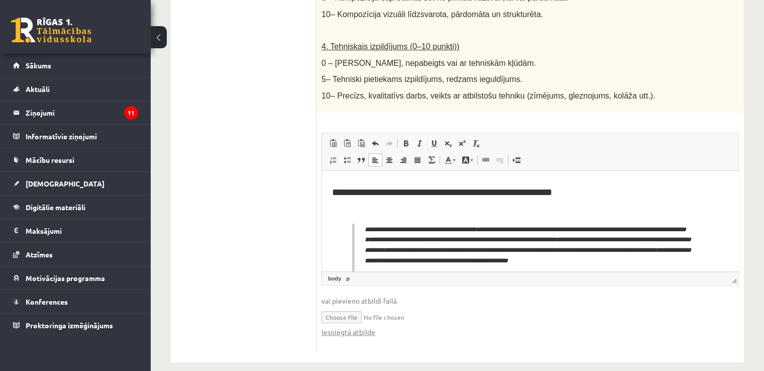
scroll to position [233, 0]
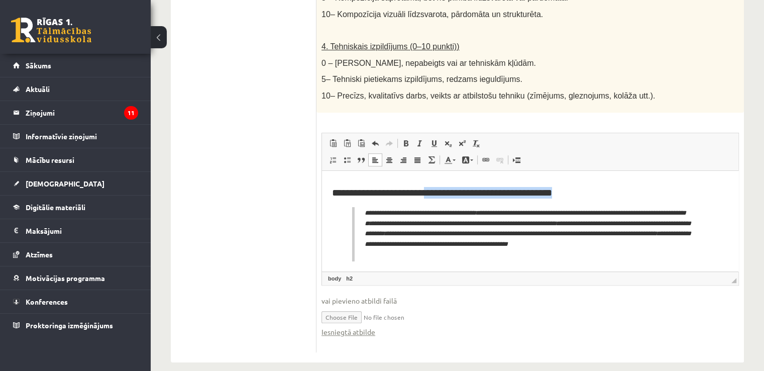
drag, startPoint x: 449, startPoint y: 193, endPoint x: 589, endPoint y: 188, distance: 140.8
click at [589, 188] on h2 "**********" at bounding box center [526, 192] width 389 height 12
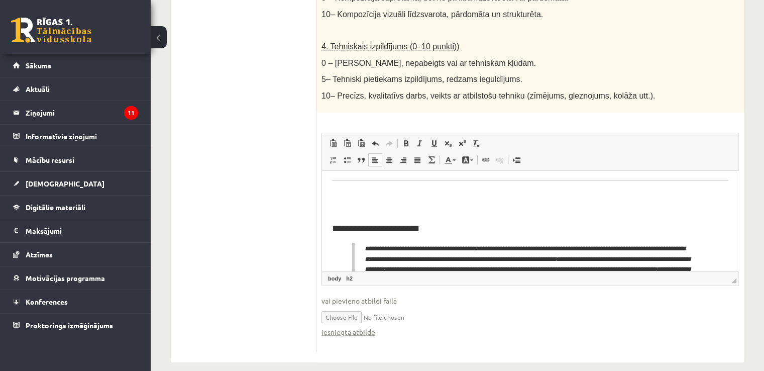
scroll to position [166, 0]
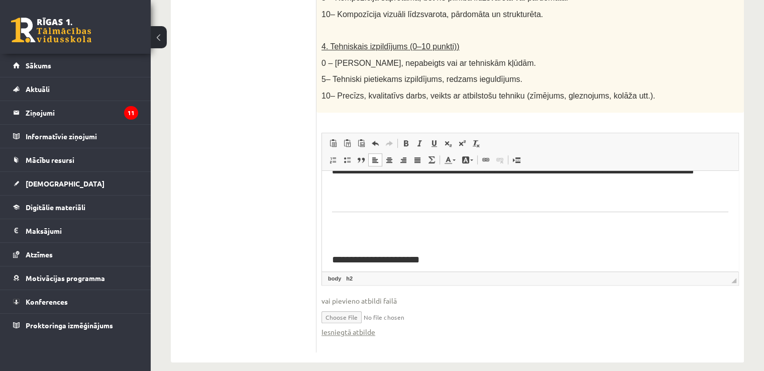
click at [399, 241] on p "Визуальный текстовый редактор, wiswyg-editor-user-answer-47433743911260" at bounding box center [530, 240] width 396 height 11
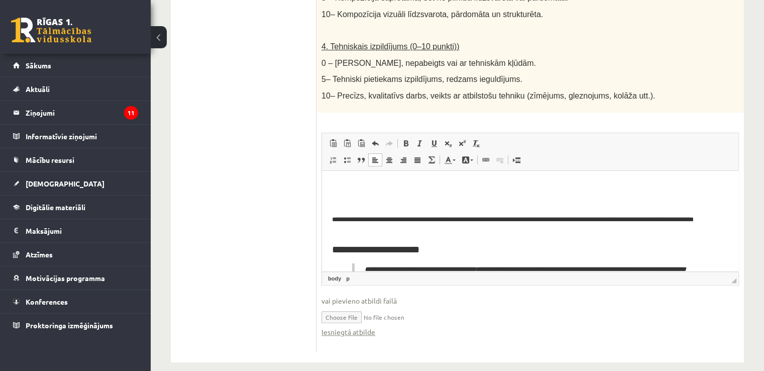
scroll to position [99, 0]
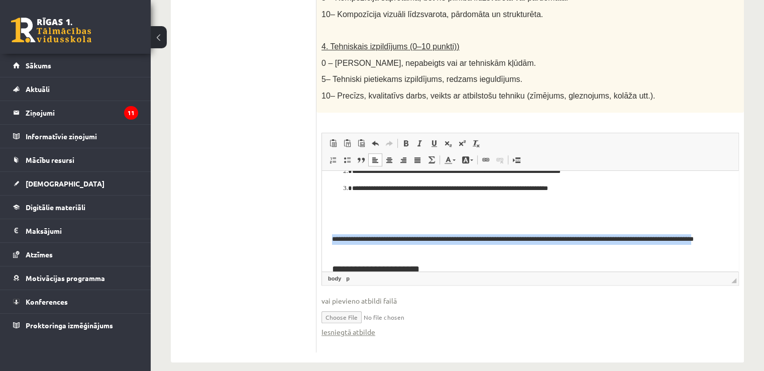
drag, startPoint x: 354, startPoint y: 254, endPoint x: 332, endPoint y: 235, distance: 29.3
click at [332, 235] on html "**********" at bounding box center [530, 208] width 417 height 275
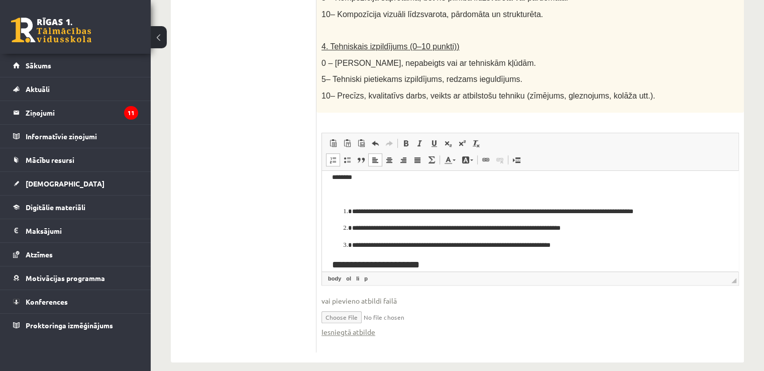
scroll to position [32, 0]
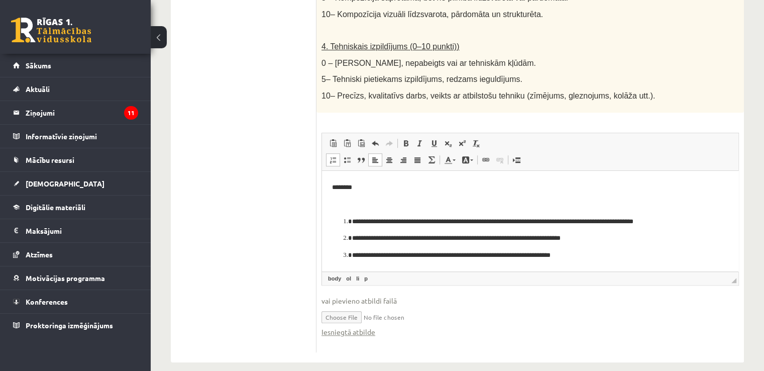
click at [343, 205] on p "Визуальный текстовый редактор, wiswyg-editor-user-answer-47433743911260" at bounding box center [530, 204] width 396 height 11
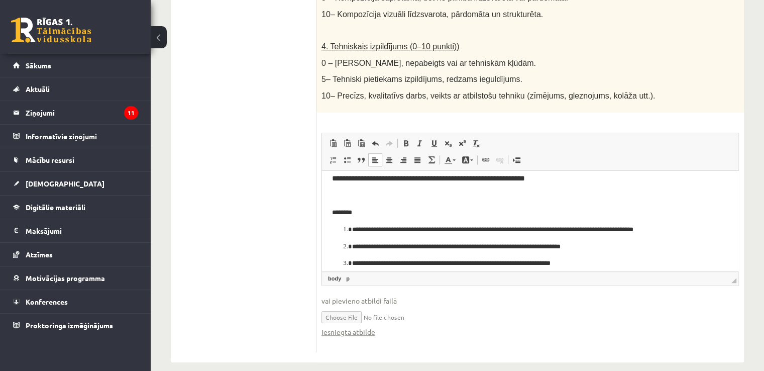
scroll to position [0, 0]
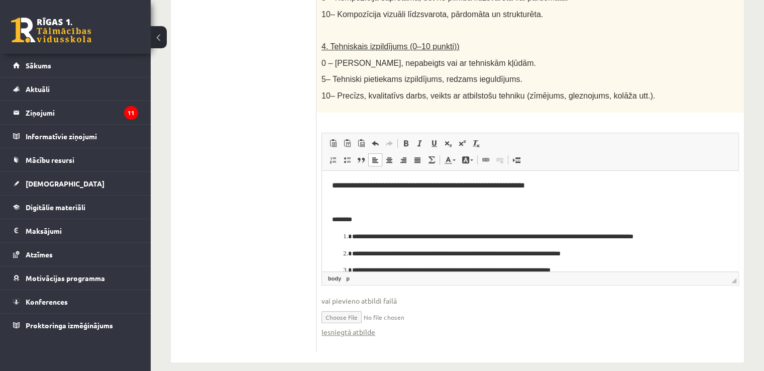
click at [347, 206] on p "Визуальный текстовый редактор, wiswyg-editor-user-answer-47433743911260" at bounding box center [530, 202] width 396 height 11
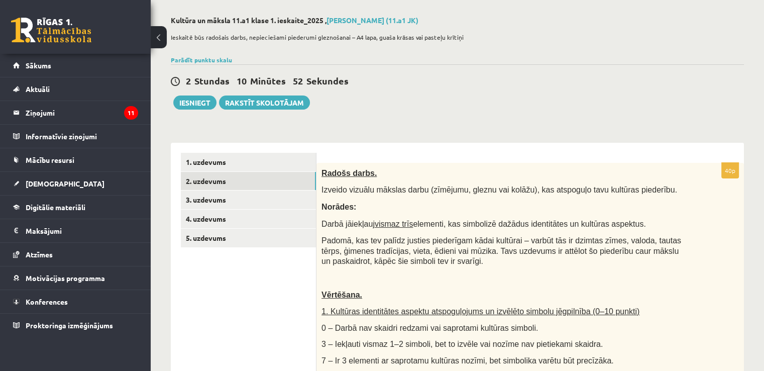
scroll to position [42, 0]
click at [311, 203] on link "3. uzdevums" at bounding box center [248, 200] width 135 height 19
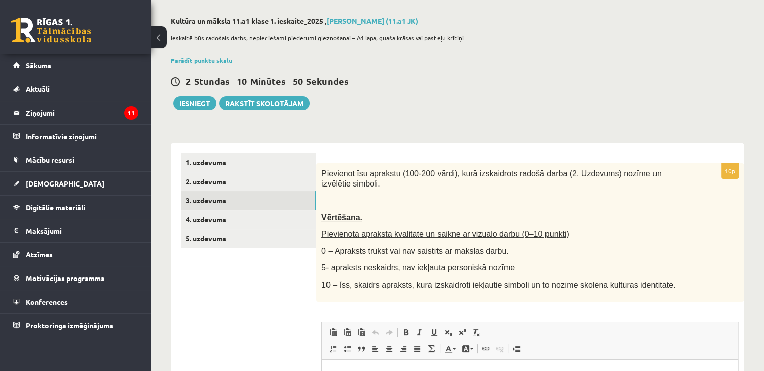
scroll to position [0, 0]
click at [244, 179] on link "2. uzdevums" at bounding box center [248, 181] width 135 height 19
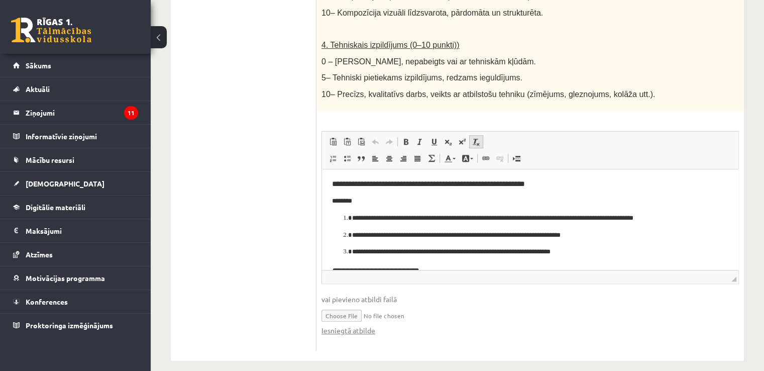
scroll to position [589, 0]
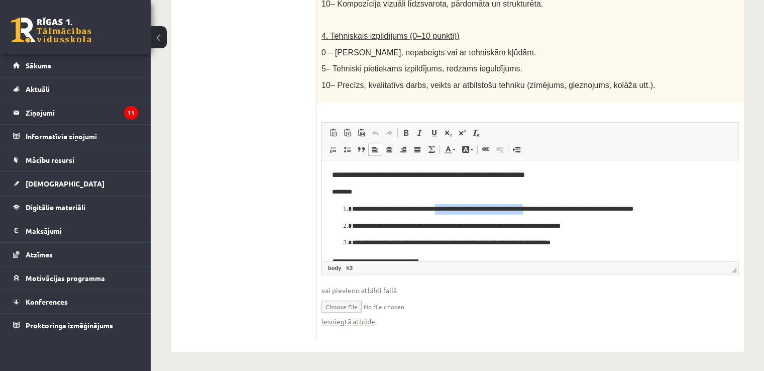
drag, startPoint x: 445, startPoint y: 208, endPoint x: 547, endPoint y: 207, distance: 102.5
click at [547, 207] on p "**********" at bounding box center [526, 209] width 349 height 11
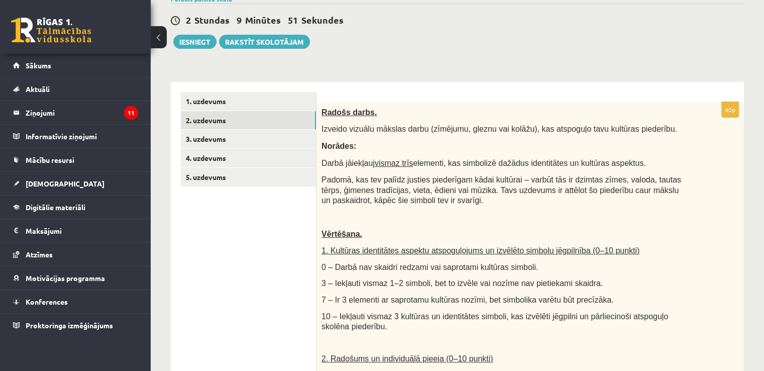
scroll to position [86, 0]
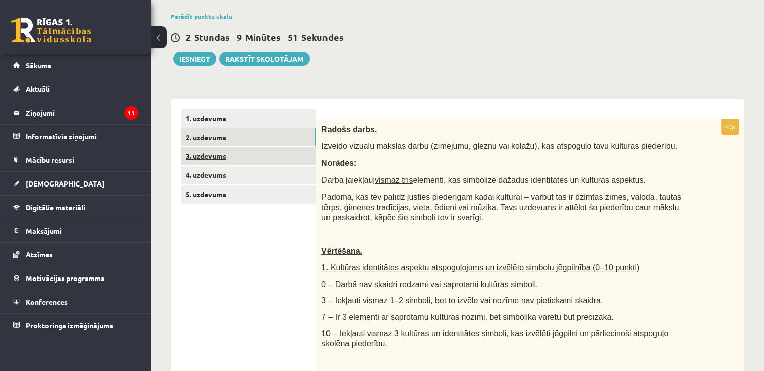
click at [311, 160] on link "3. uzdevums" at bounding box center [248, 156] width 135 height 19
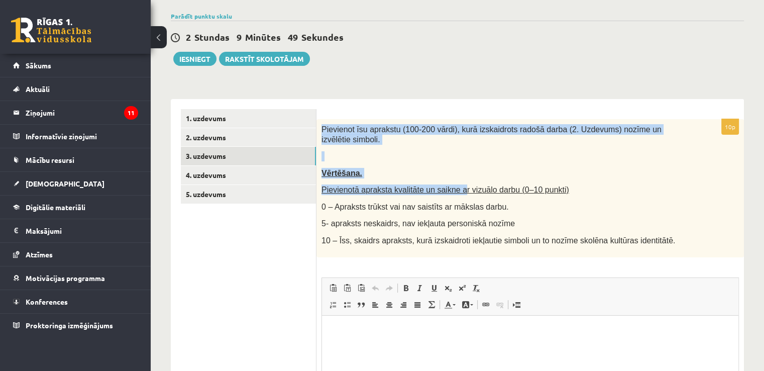
scroll to position [0, 0]
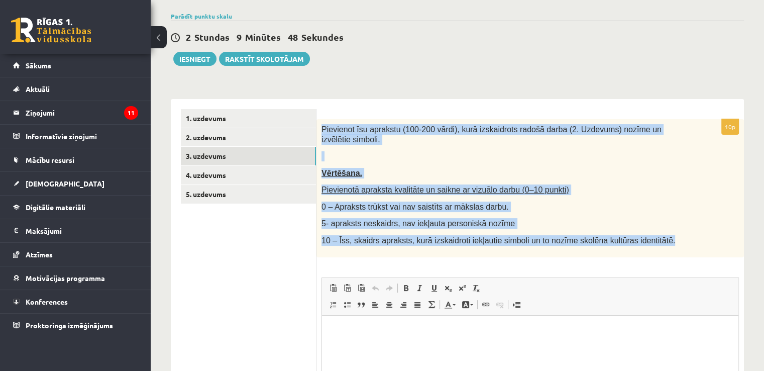
drag, startPoint x: 324, startPoint y: 126, endPoint x: 664, endPoint y: 228, distance: 355.3
click at [664, 228] on div "Pievienot īsu aprakstu (100-200 vārdi), kurā izskaidrots radošā darba (2. Uzdev…" at bounding box center [531, 188] width 428 height 138
copy div "Pievienot īsu aprakstu (100-200 vārdi), kurā izskaidrots radošā darba (2. Uzdev…"
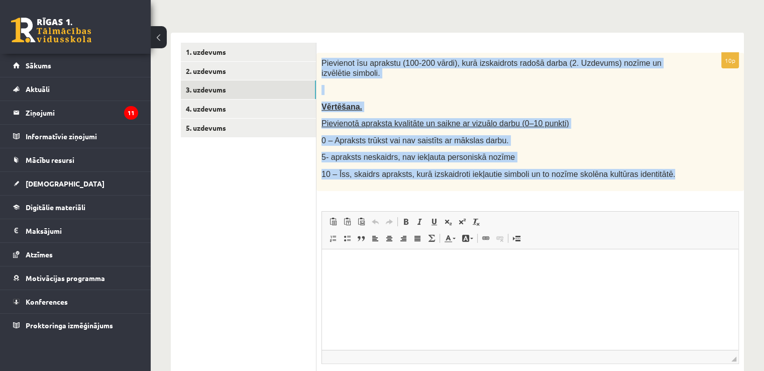
scroll to position [153, 0]
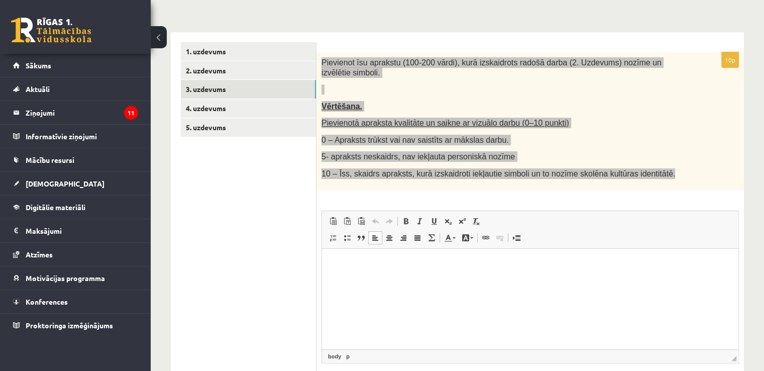
click at [354, 279] on html at bounding box center [530, 263] width 417 height 31
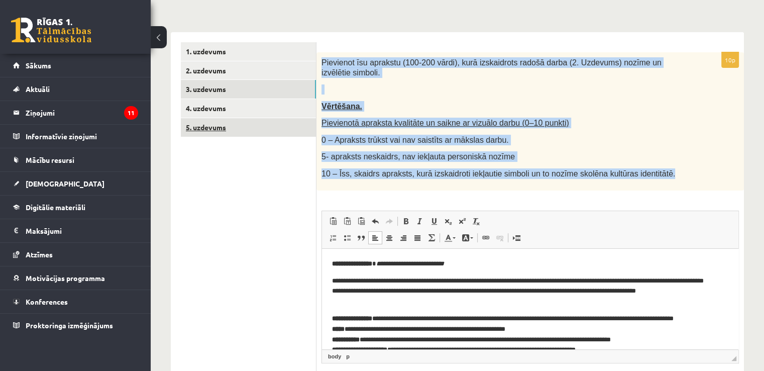
click at [266, 133] on link "5. uzdevums" at bounding box center [248, 127] width 135 height 19
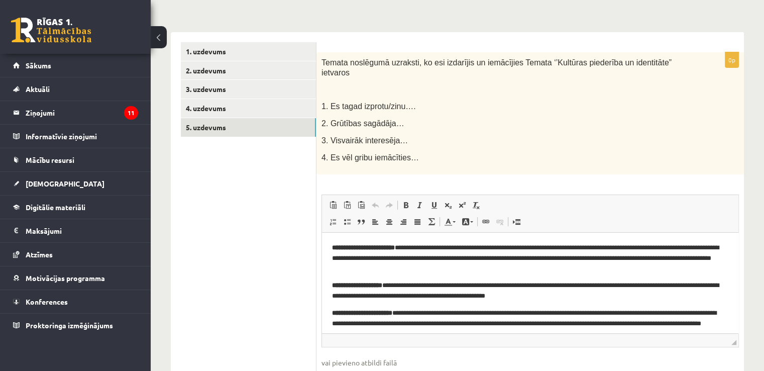
scroll to position [0, 0]
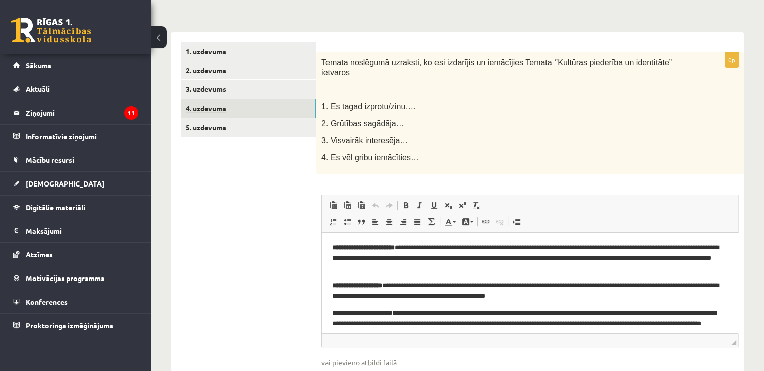
click at [221, 101] on link "4. uzdevums" at bounding box center [248, 108] width 135 height 19
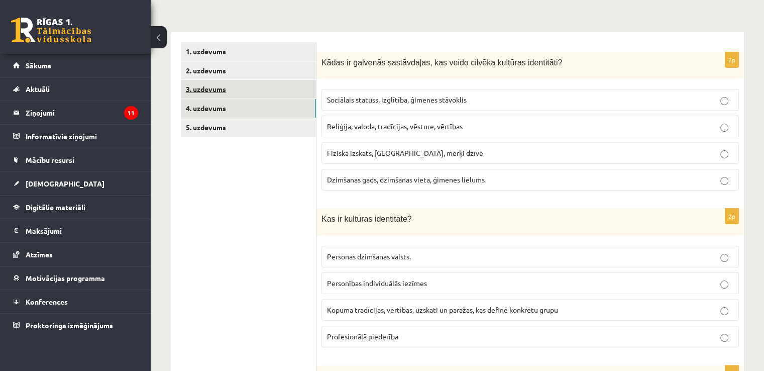
click at [216, 93] on link "3. uzdevums" at bounding box center [248, 89] width 135 height 19
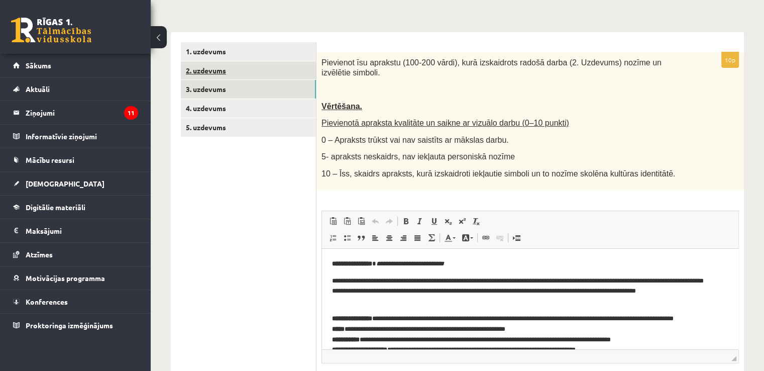
click at [291, 73] on link "2. uzdevums" at bounding box center [248, 70] width 135 height 19
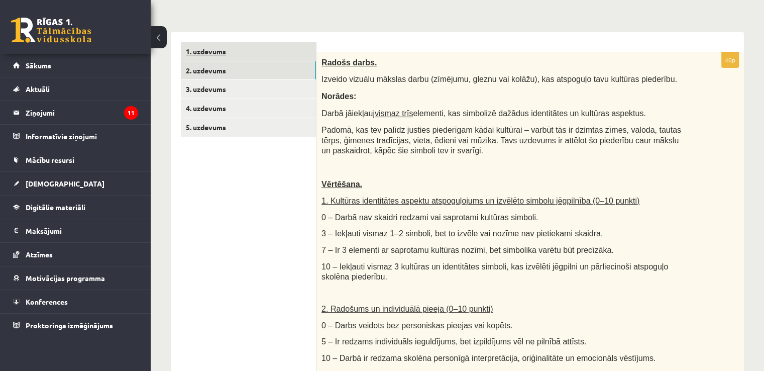
click at [285, 47] on link "1. uzdevums" at bounding box center [248, 51] width 135 height 19
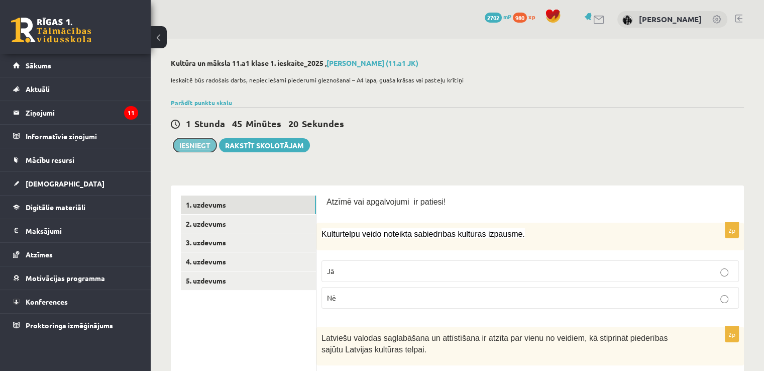
click at [196, 151] on button "Iesniegt" at bounding box center [194, 145] width 43 height 14
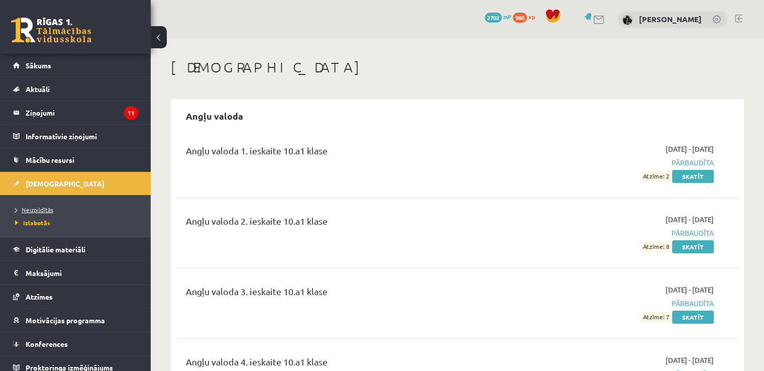
click at [39, 209] on span "Neizpildītās" at bounding box center [34, 210] width 38 height 8
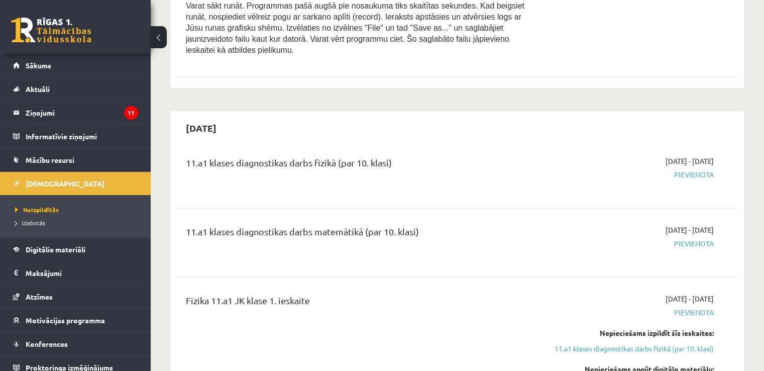
scroll to position [502, 0]
